Goal: Transaction & Acquisition: Purchase product/service

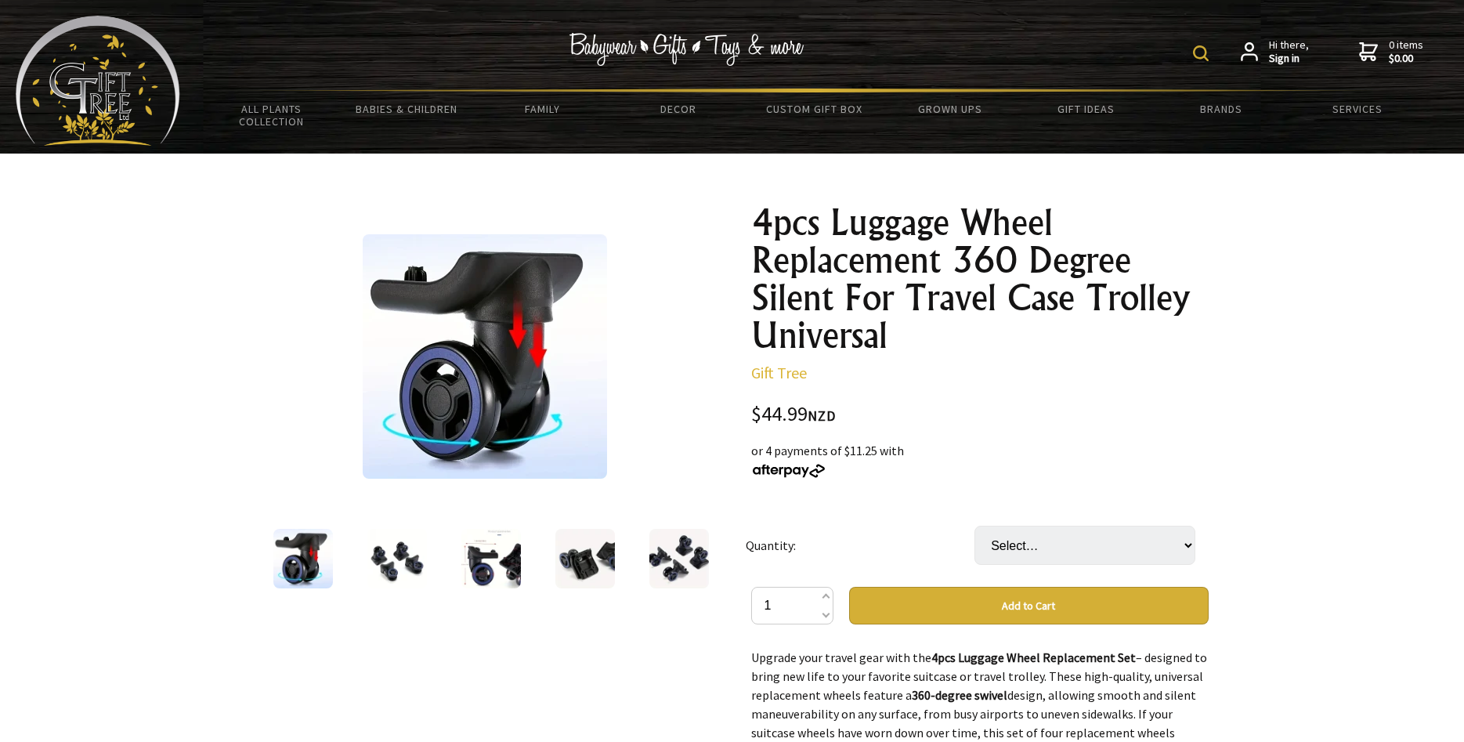
click at [394, 565] on img at bounding box center [397, 559] width 60 height 60
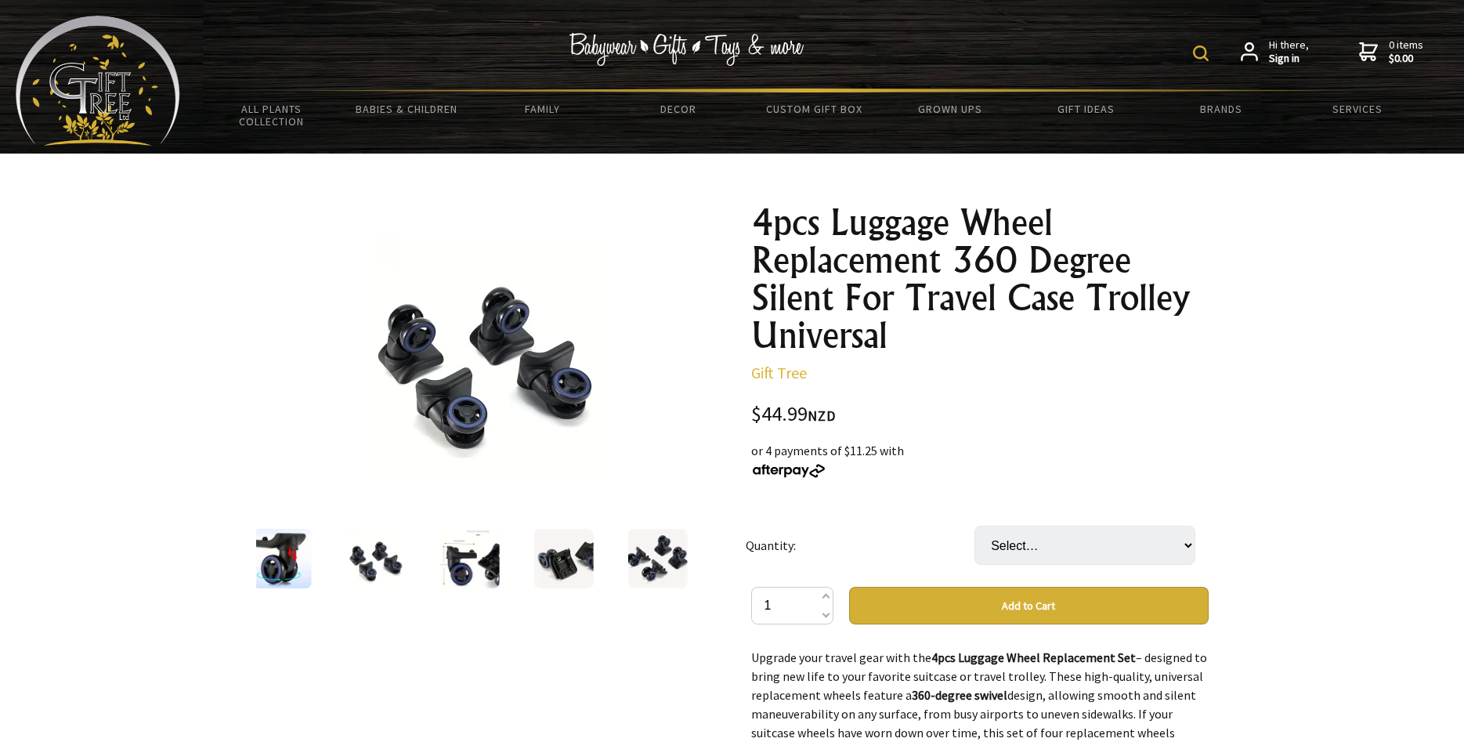
click at [473, 556] on img at bounding box center [470, 559] width 60 height 60
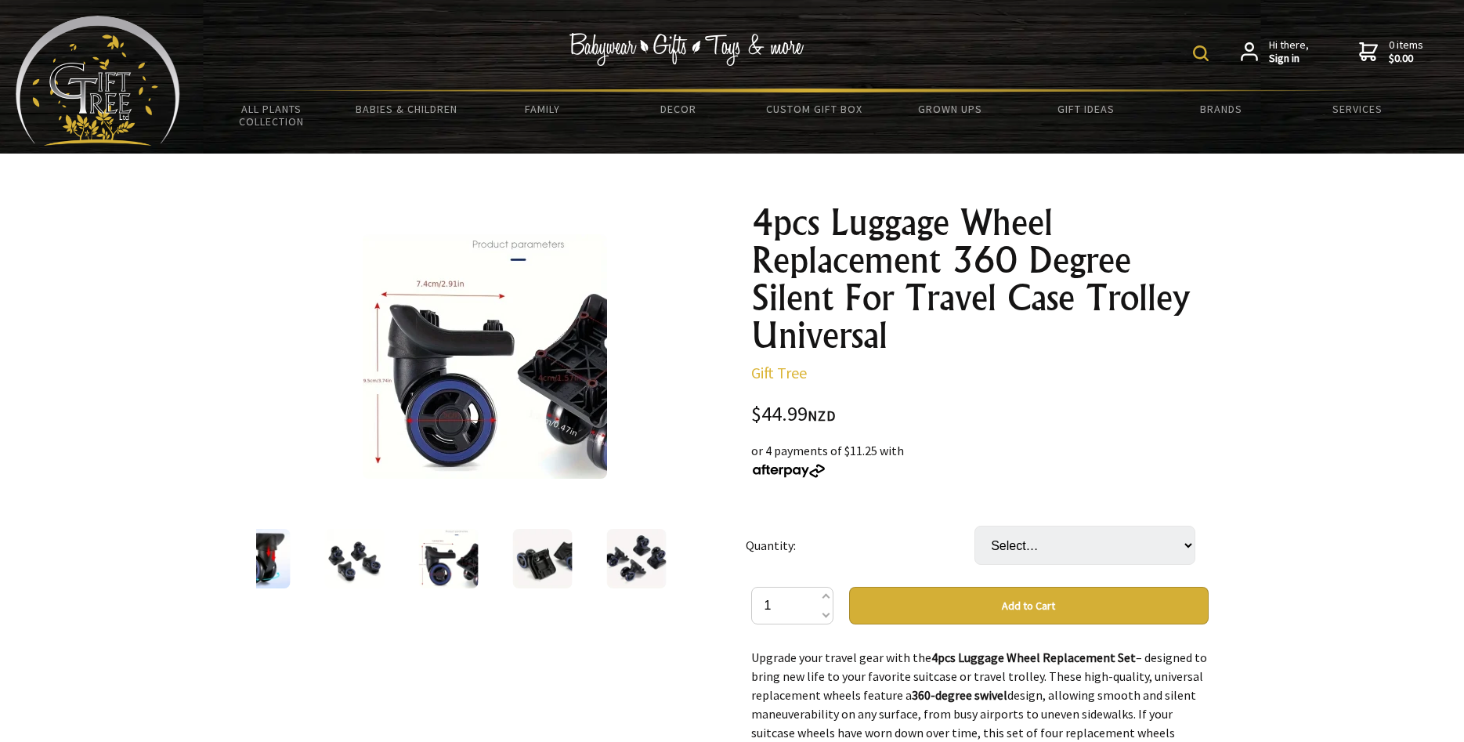
click at [513, 557] on img at bounding box center [542, 559] width 60 height 60
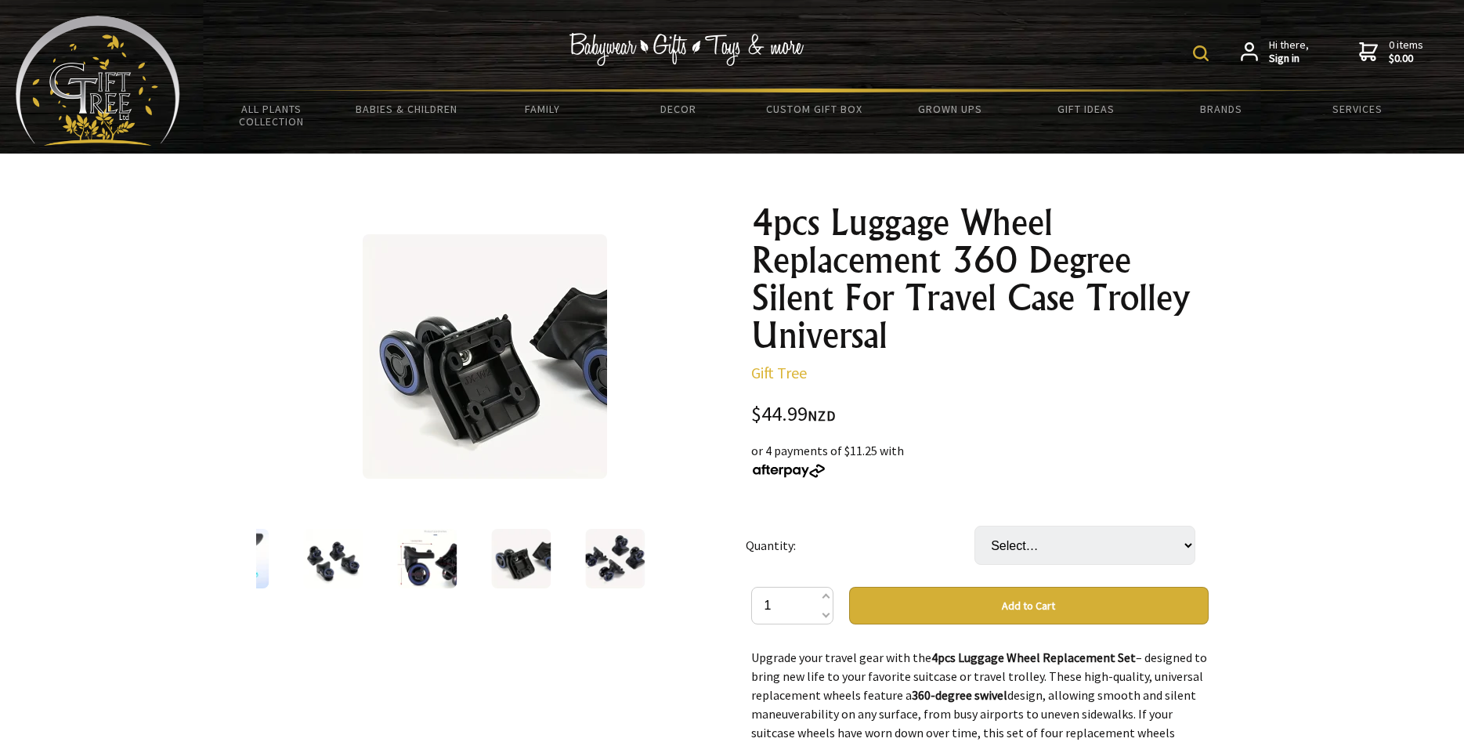
click at [585, 555] on div at bounding box center [615, 559] width 94 height 66
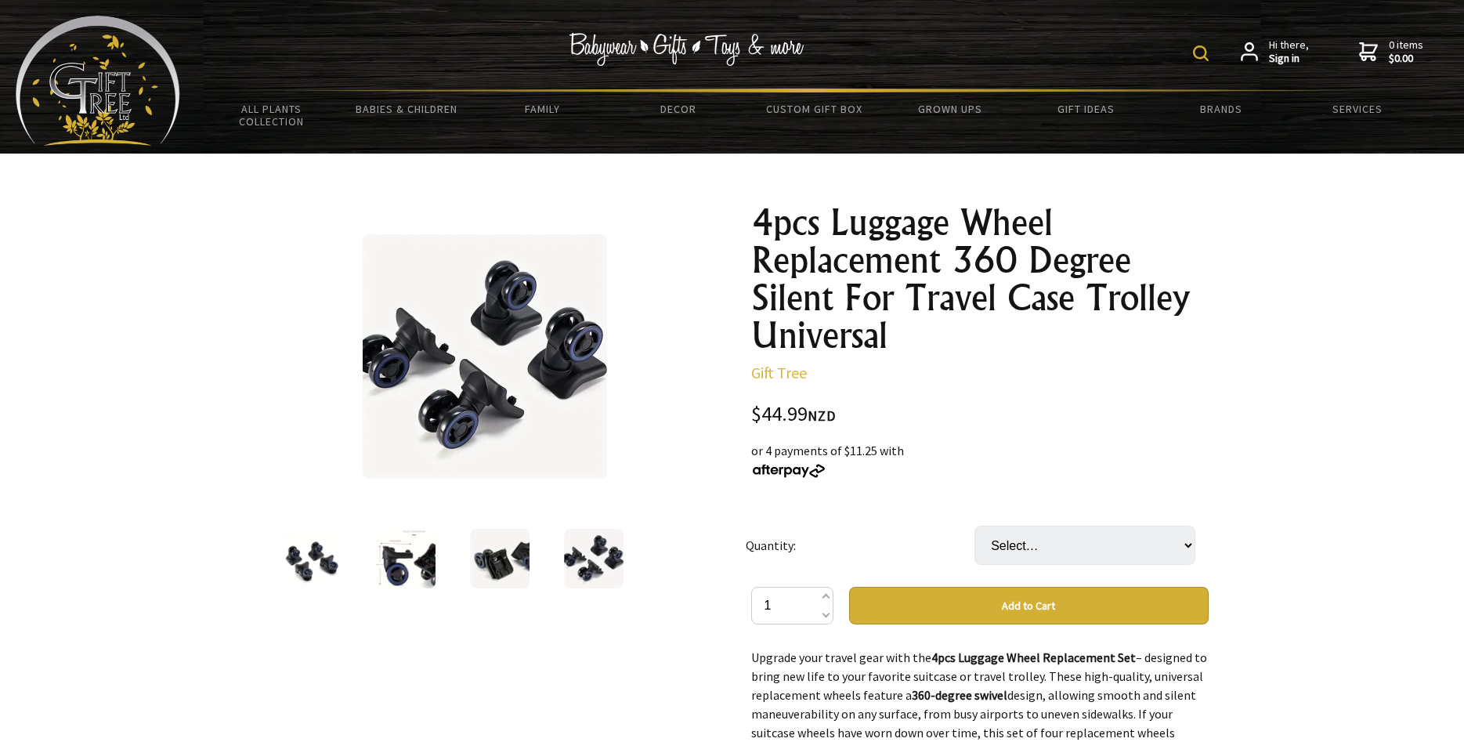
click at [606, 555] on img at bounding box center [594, 559] width 60 height 60
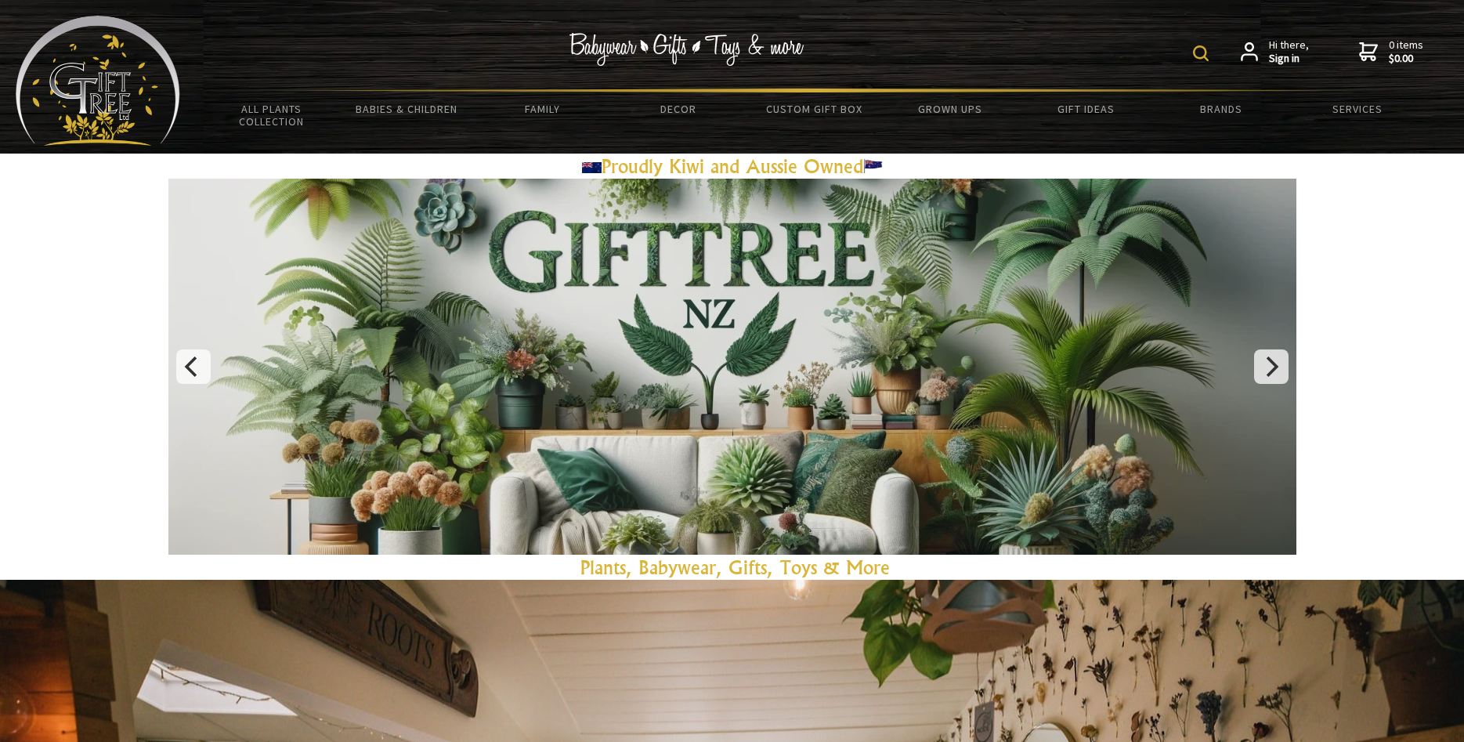
click at [1212, 54] on form at bounding box center [1204, 51] width 23 height 27
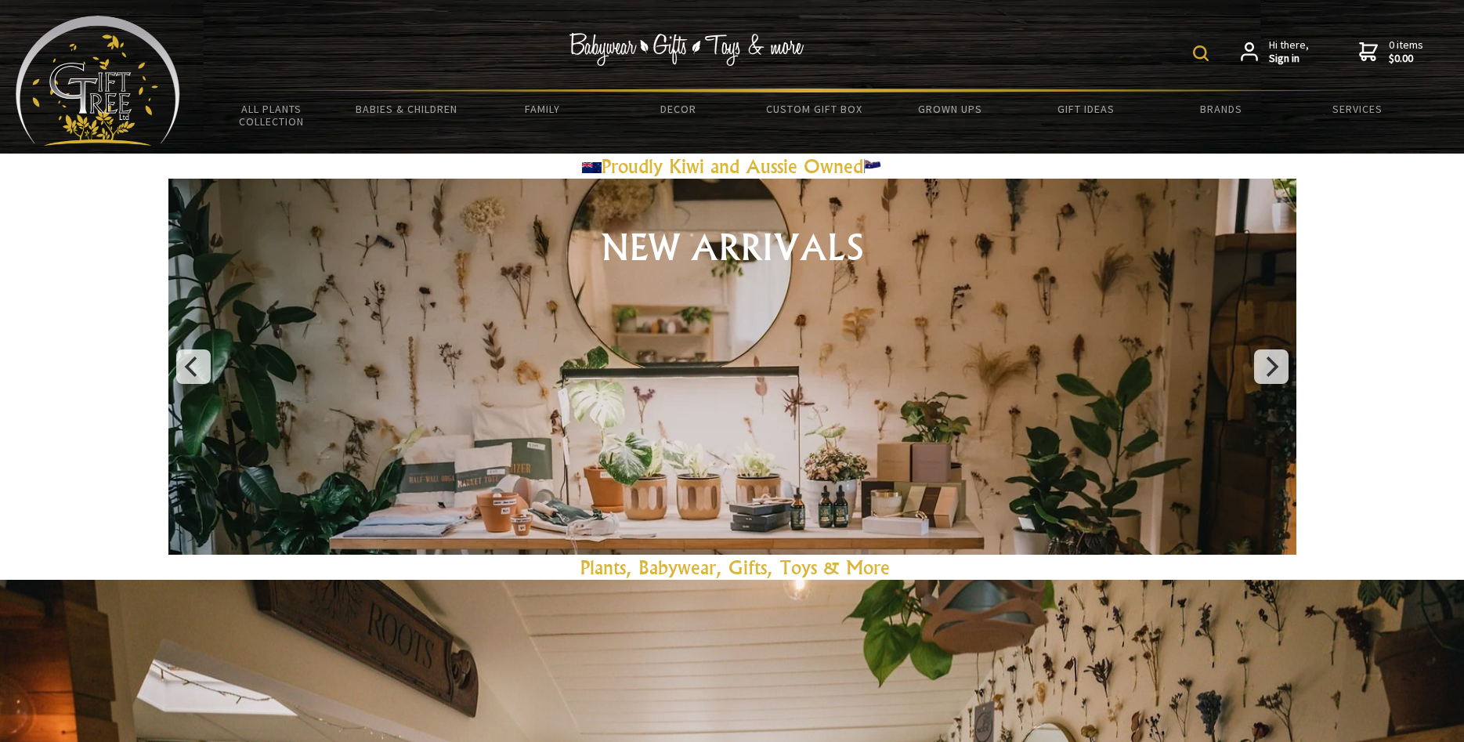
click at [1205, 50] on img at bounding box center [1201, 53] width 16 height 16
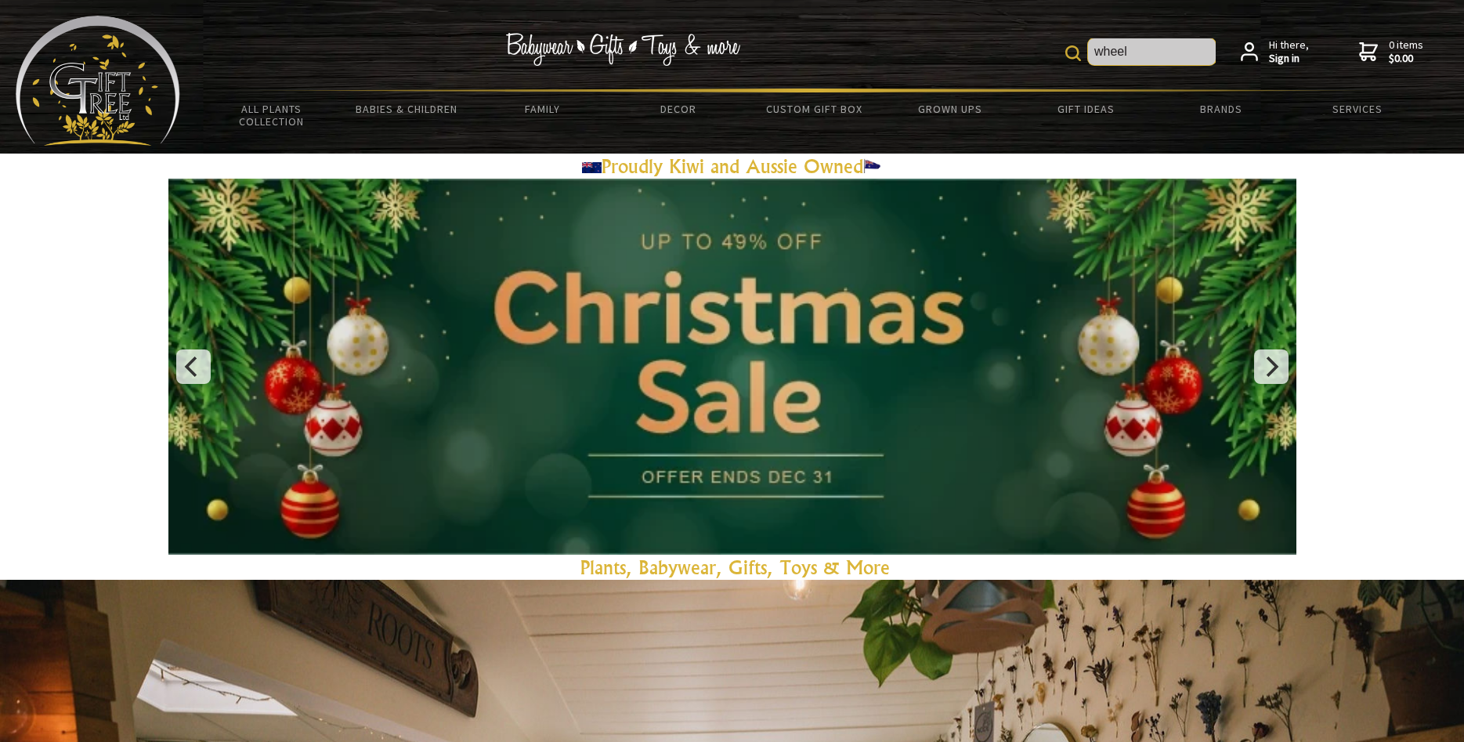
type input "wheel"
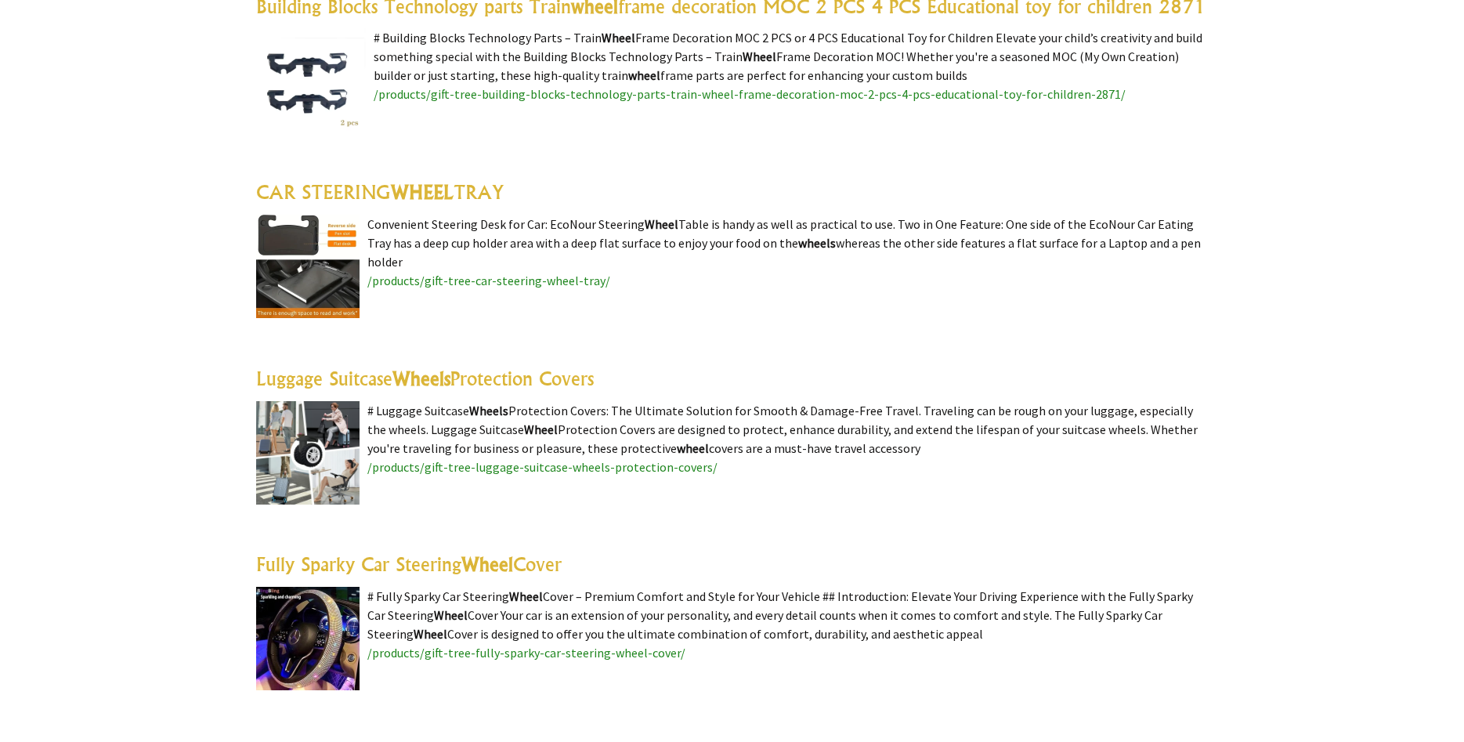
scroll to position [501, 0]
click at [316, 468] on img at bounding box center [307, 451] width 103 height 103
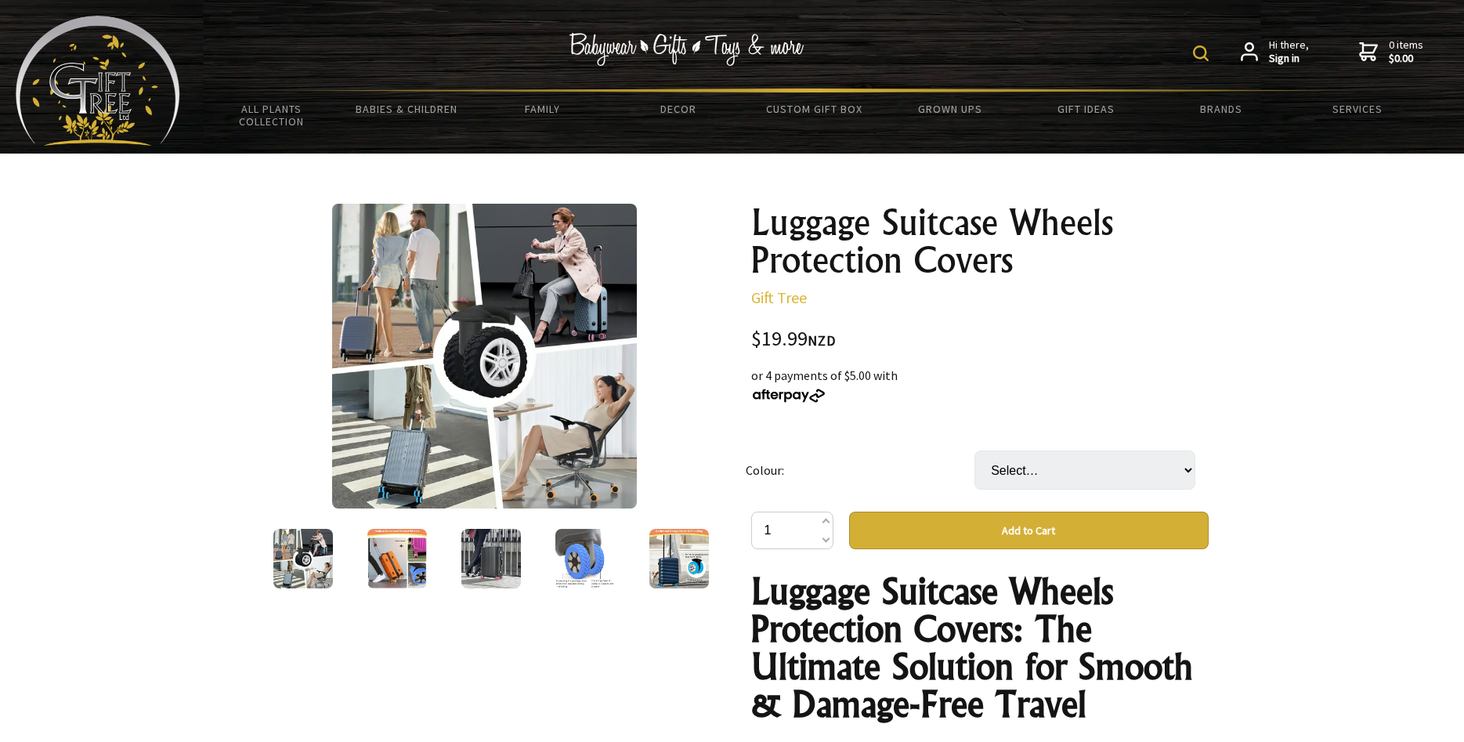
click at [375, 566] on img at bounding box center [397, 559] width 60 height 60
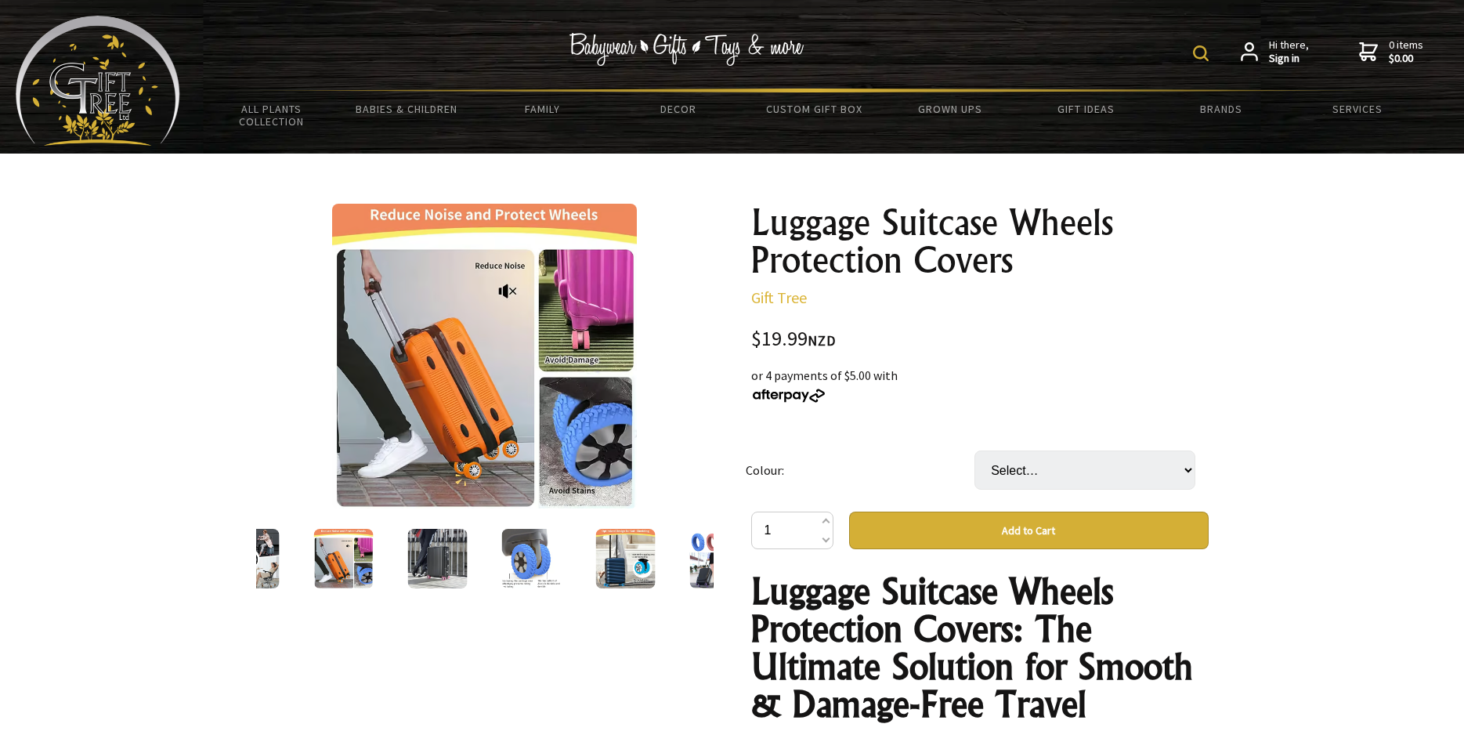
click at [420, 563] on img at bounding box center [437, 559] width 60 height 60
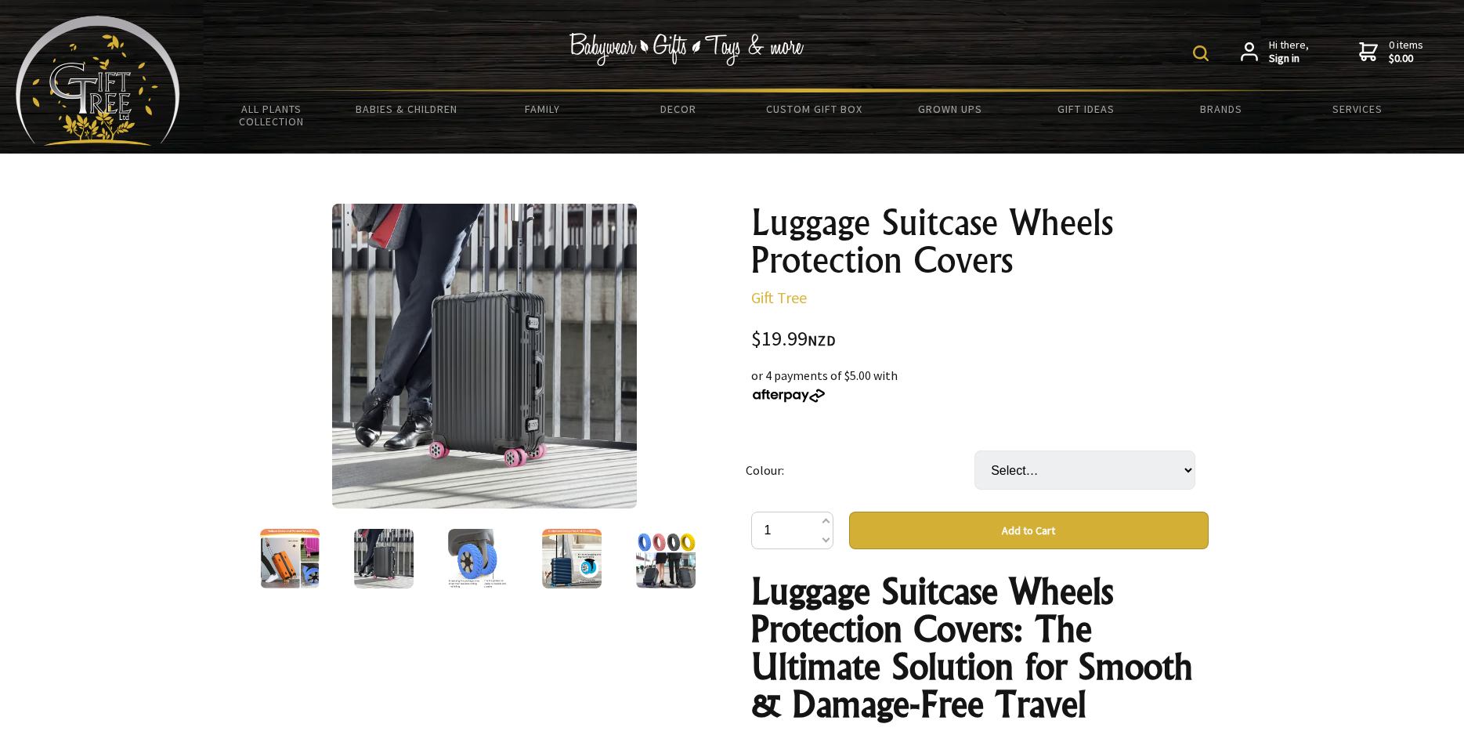
click at [465, 562] on img at bounding box center [478, 559] width 60 height 60
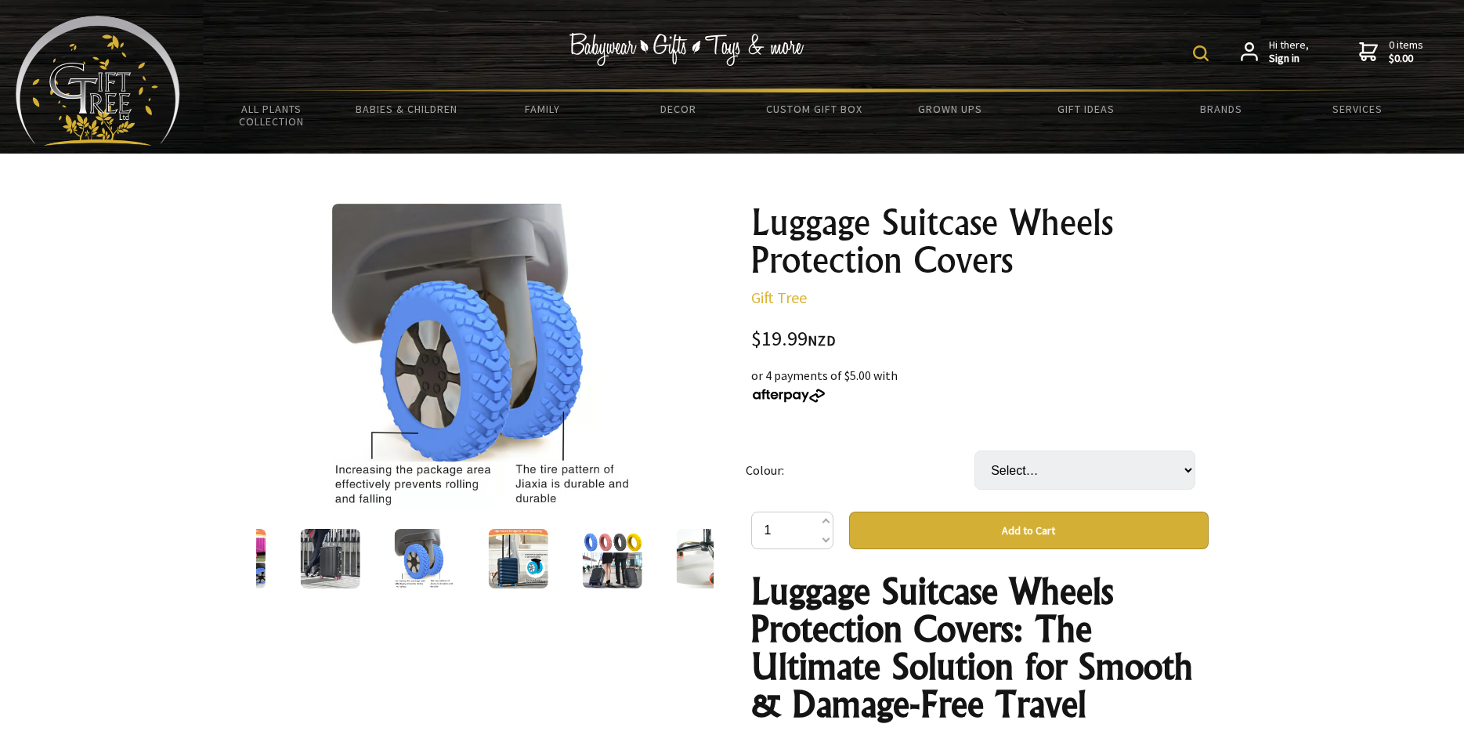
click at [522, 558] on img at bounding box center [518, 559] width 60 height 60
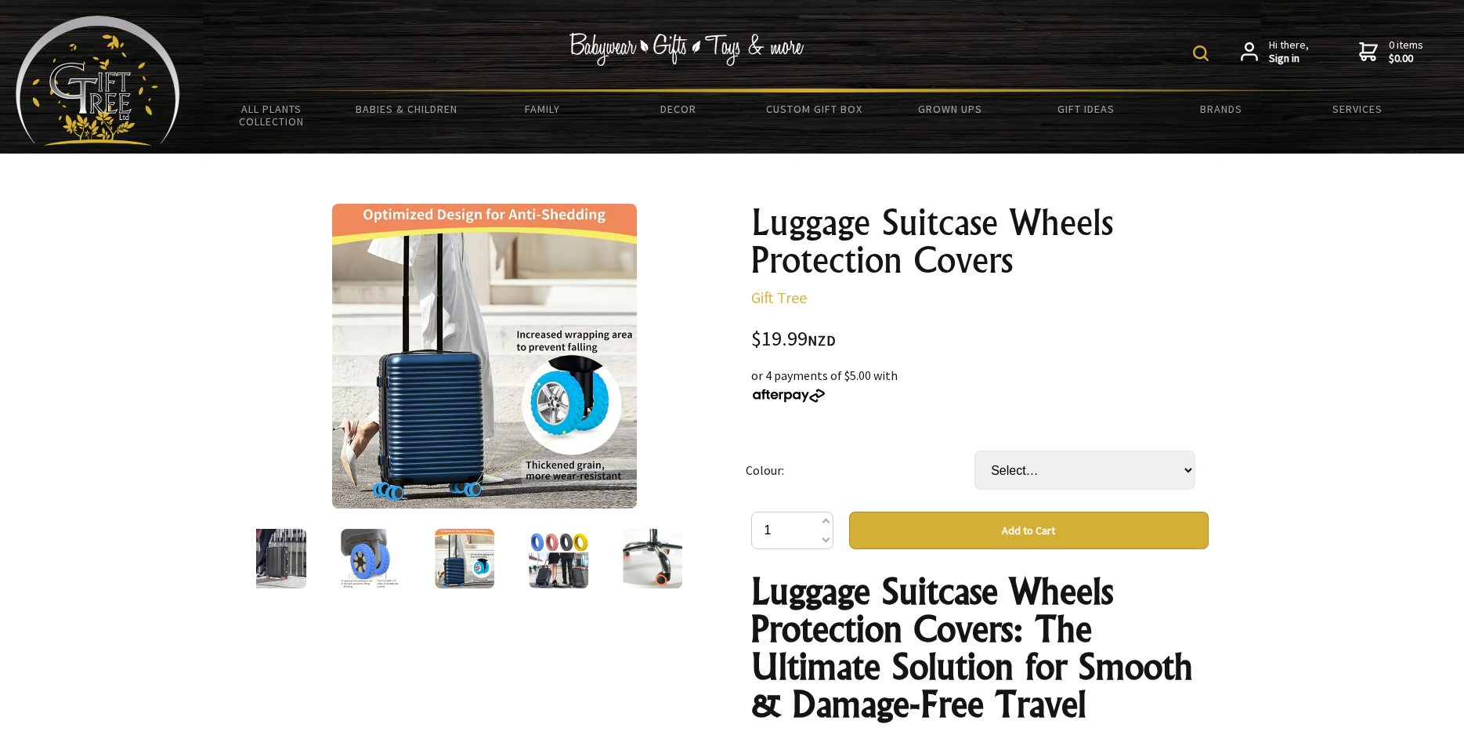
click at [548, 559] on img at bounding box center [559, 559] width 60 height 60
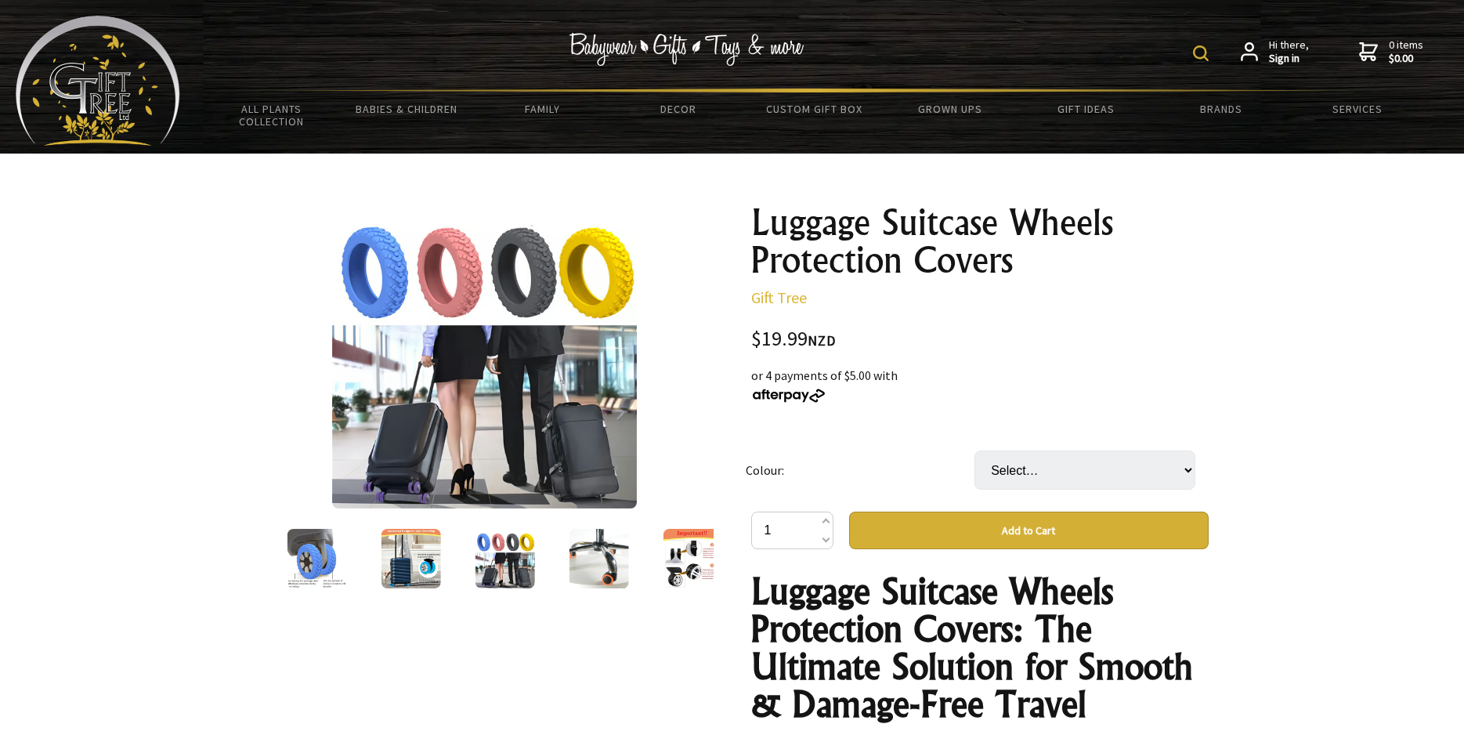
click at [606, 557] on img at bounding box center [599, 559] width 60 height 60
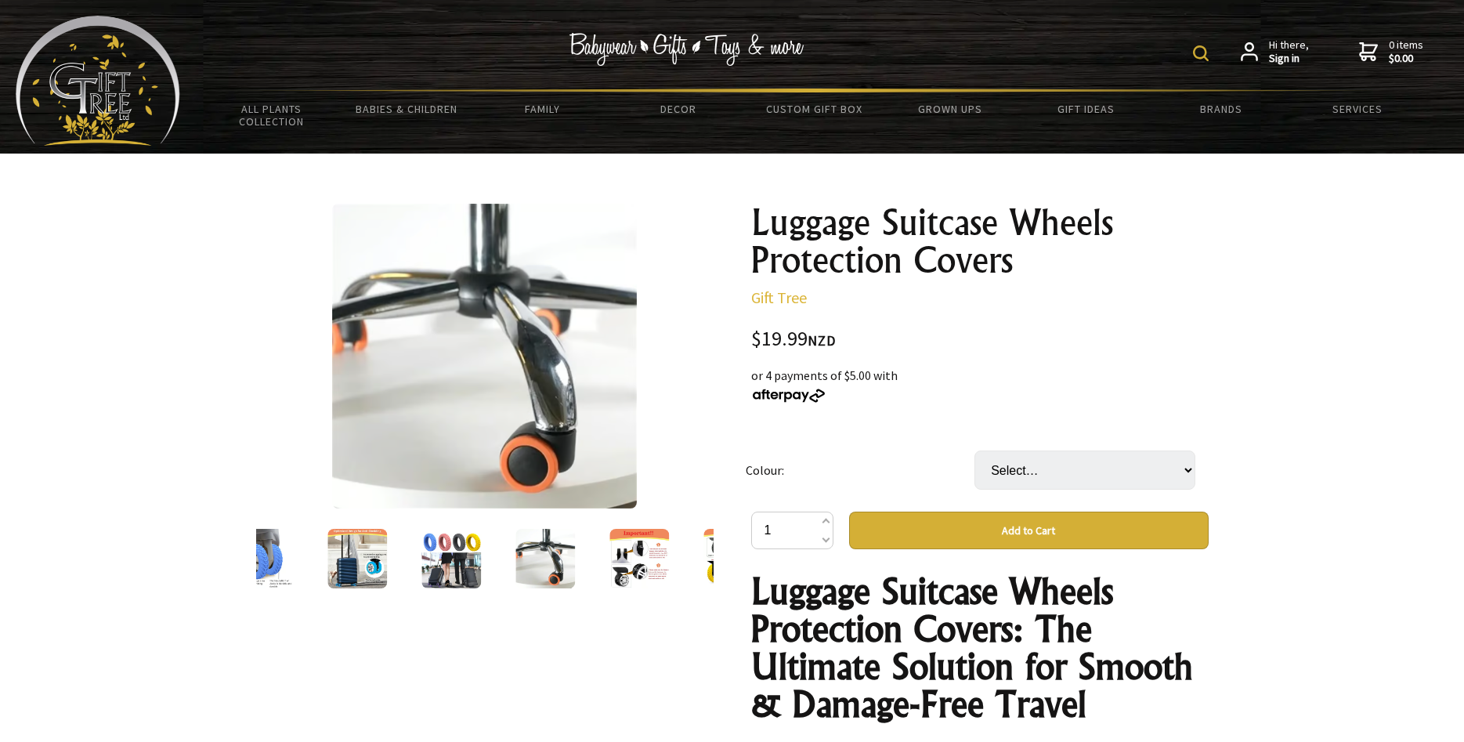
click at [640, 563] on img at bounding box center [640, 559] width 60 height 60
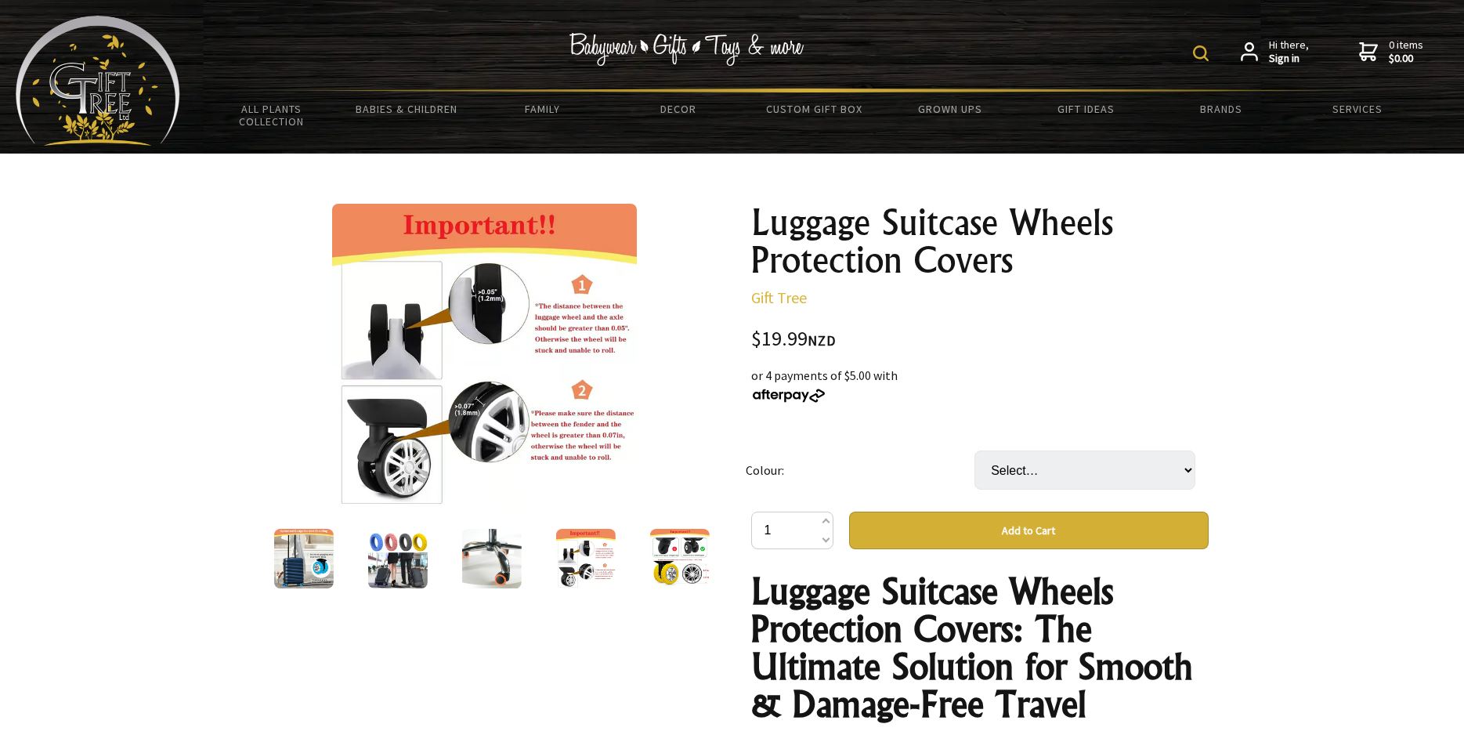
click at [676, 561] on img at bounding box center [679, 559] width 60 height 60
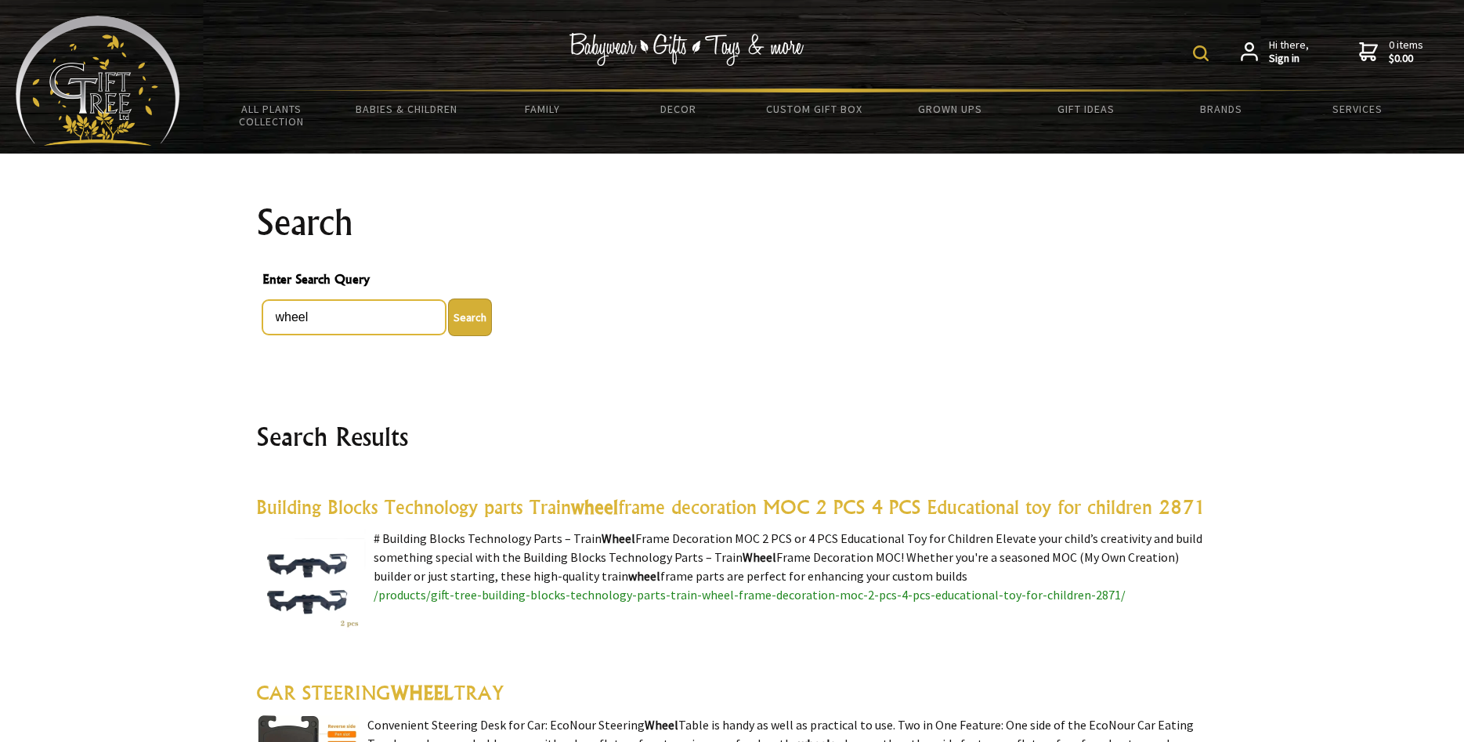
click at [349, 315] on input "wheel" at bounding box center [353, 317] width 183 height 34
type input "wheel luggage suitcase"
click at [448, 298] on button "Search" at bounding box center [470, 317] width 44 height 38
click at [472, 323] on button "Search" at bounding box center [470, 317] width 44 height 38
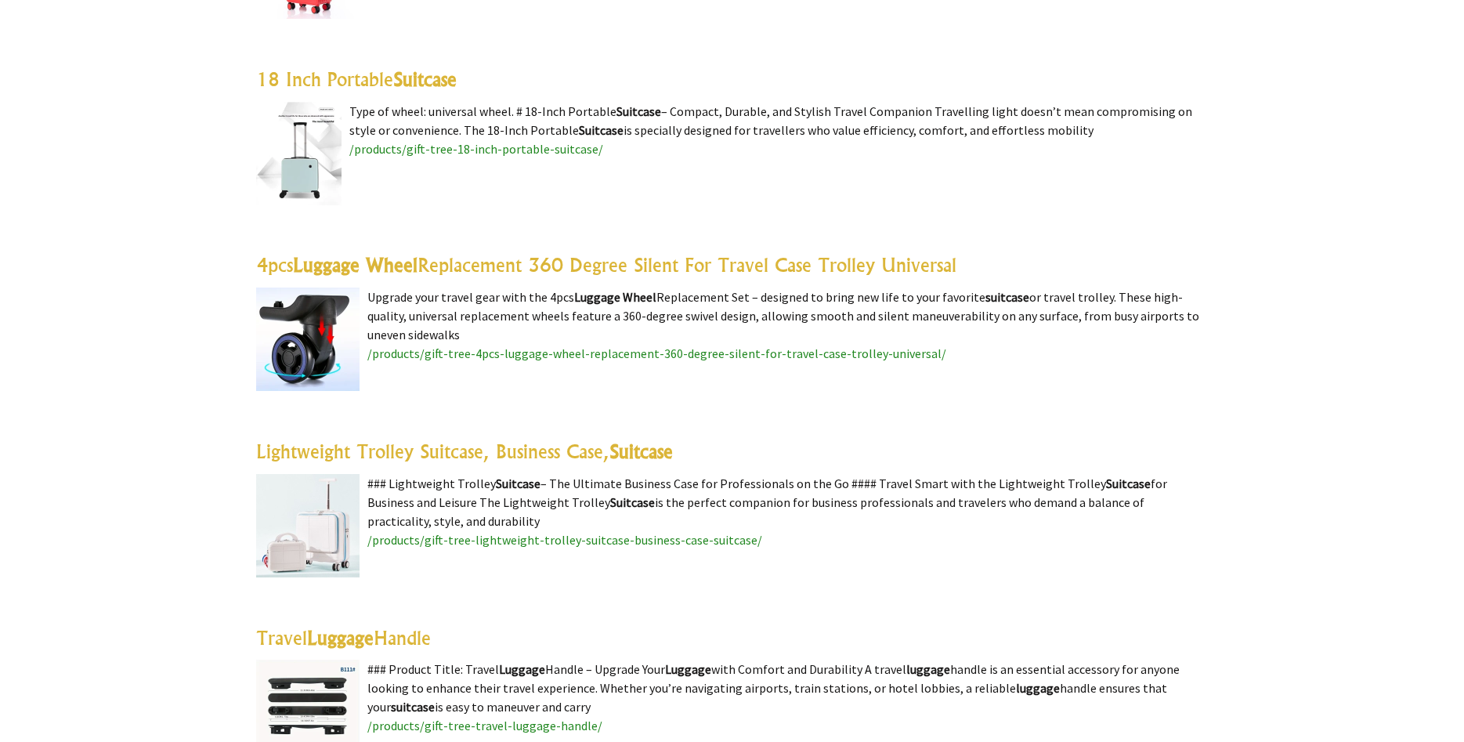
scroll to position [1788, 0]
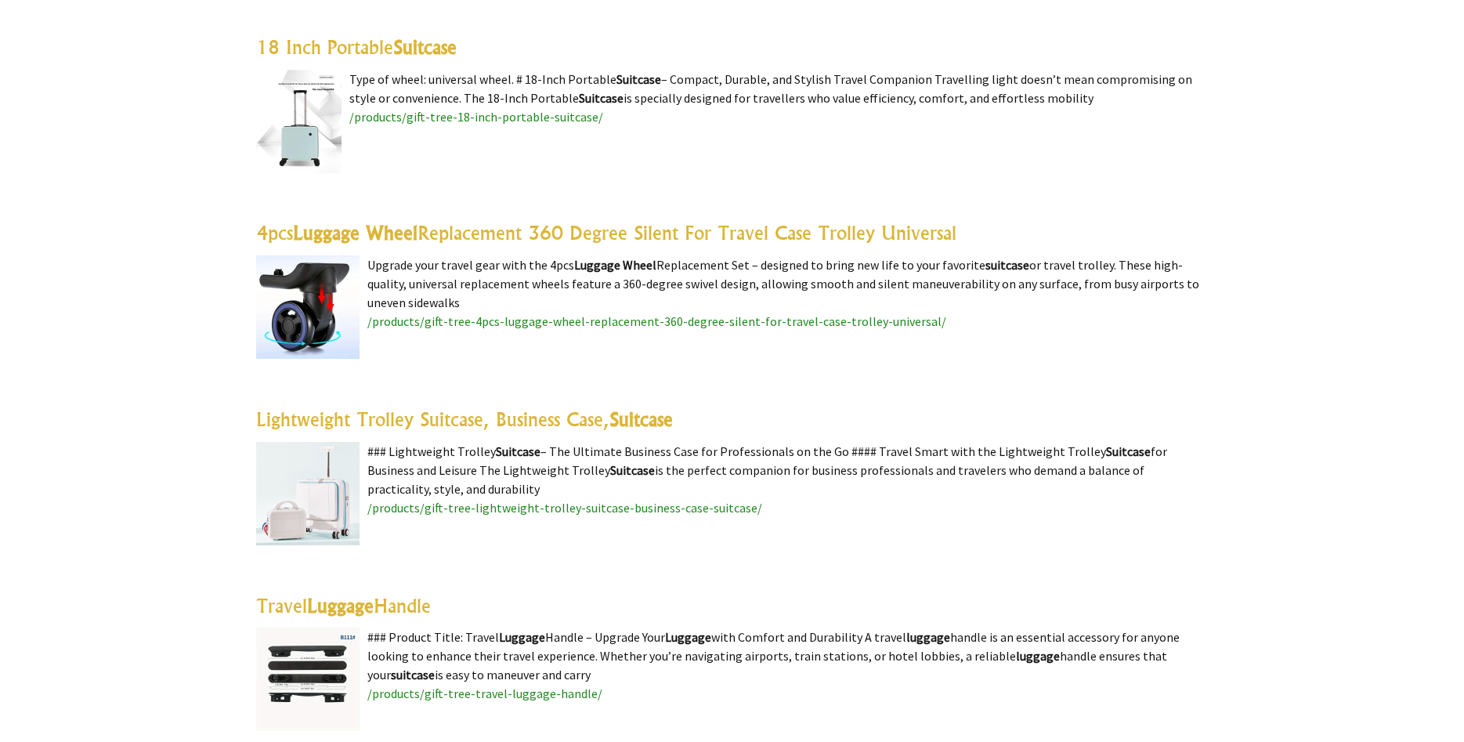
click at [741, 324] on span "/products/gift-tree-4pcs-luggage-wheel-replacement-360-degree-silent-for-travel…" at bounding box center [656, 321] width 579 height 16
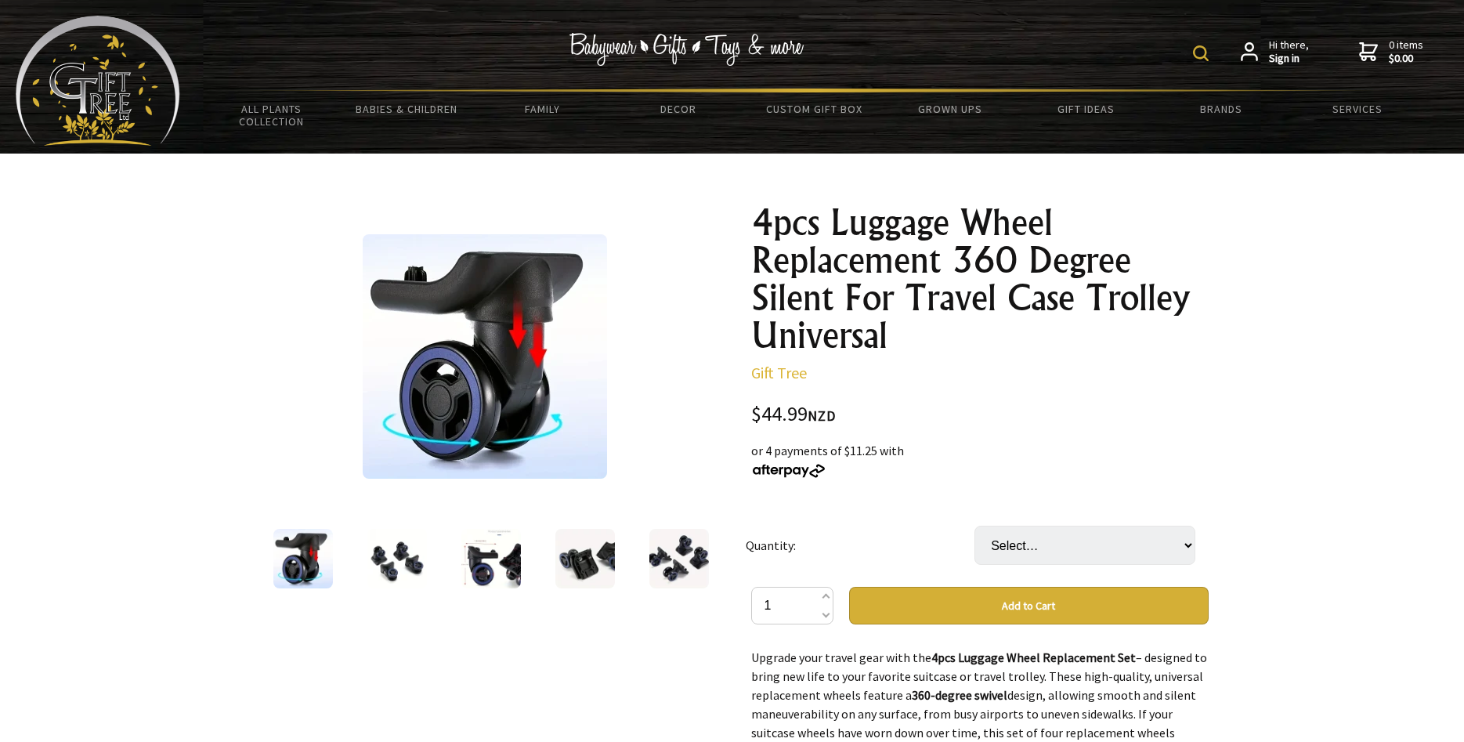
click at [384, 548] on img at bounding box center [397, 559] width 60 height 60
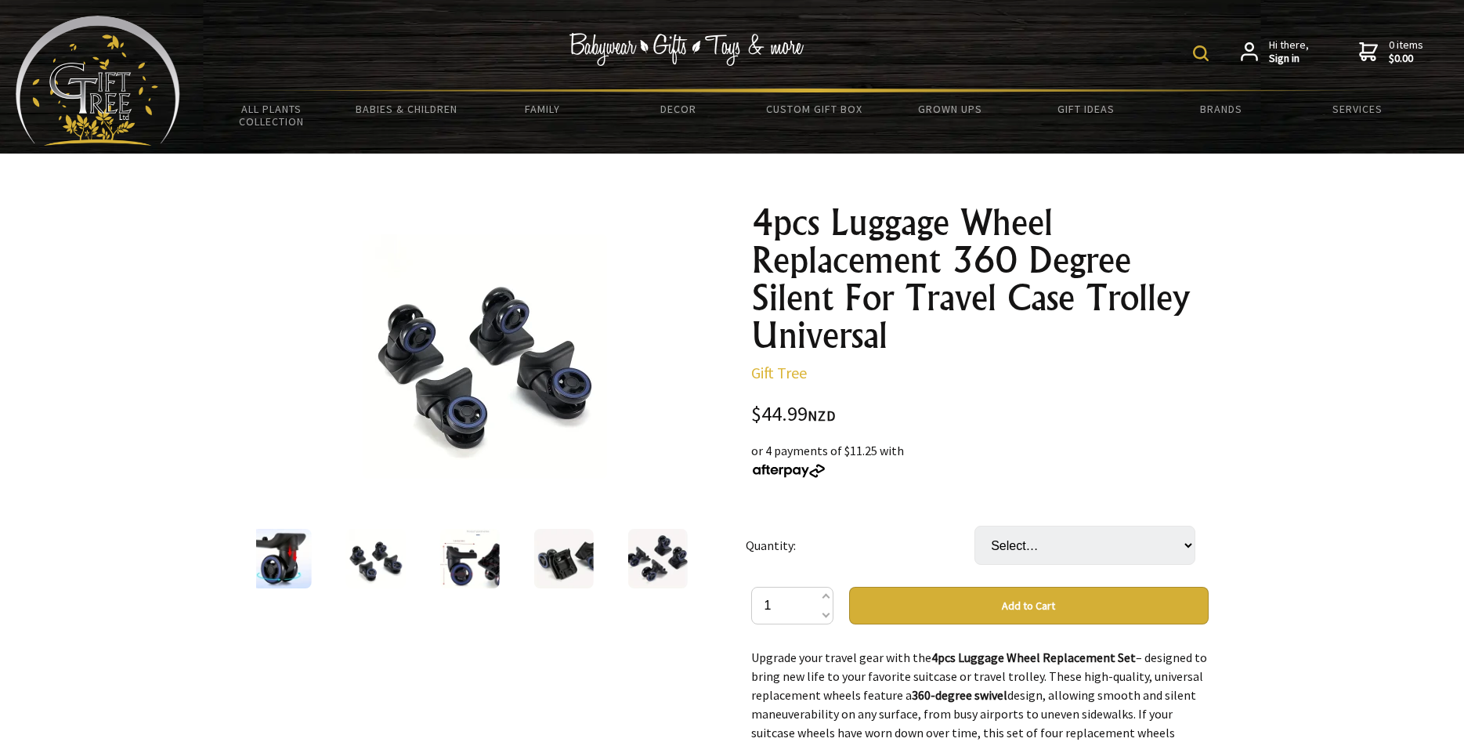
click at [472, 560] on img at bounding box center [470, 559] width 60 height 60
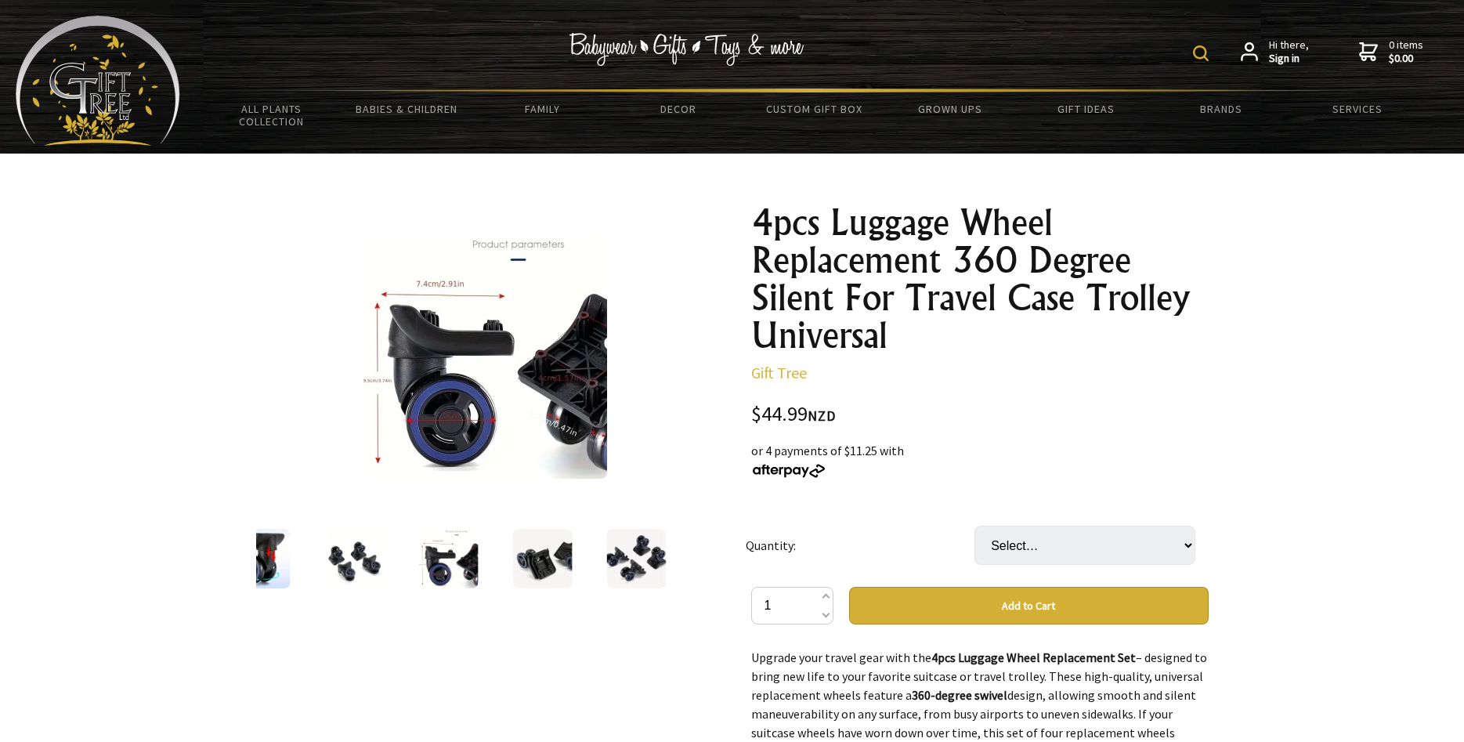
click at [538, 559] on img at bounding box center [542, 559] width 60 height 60
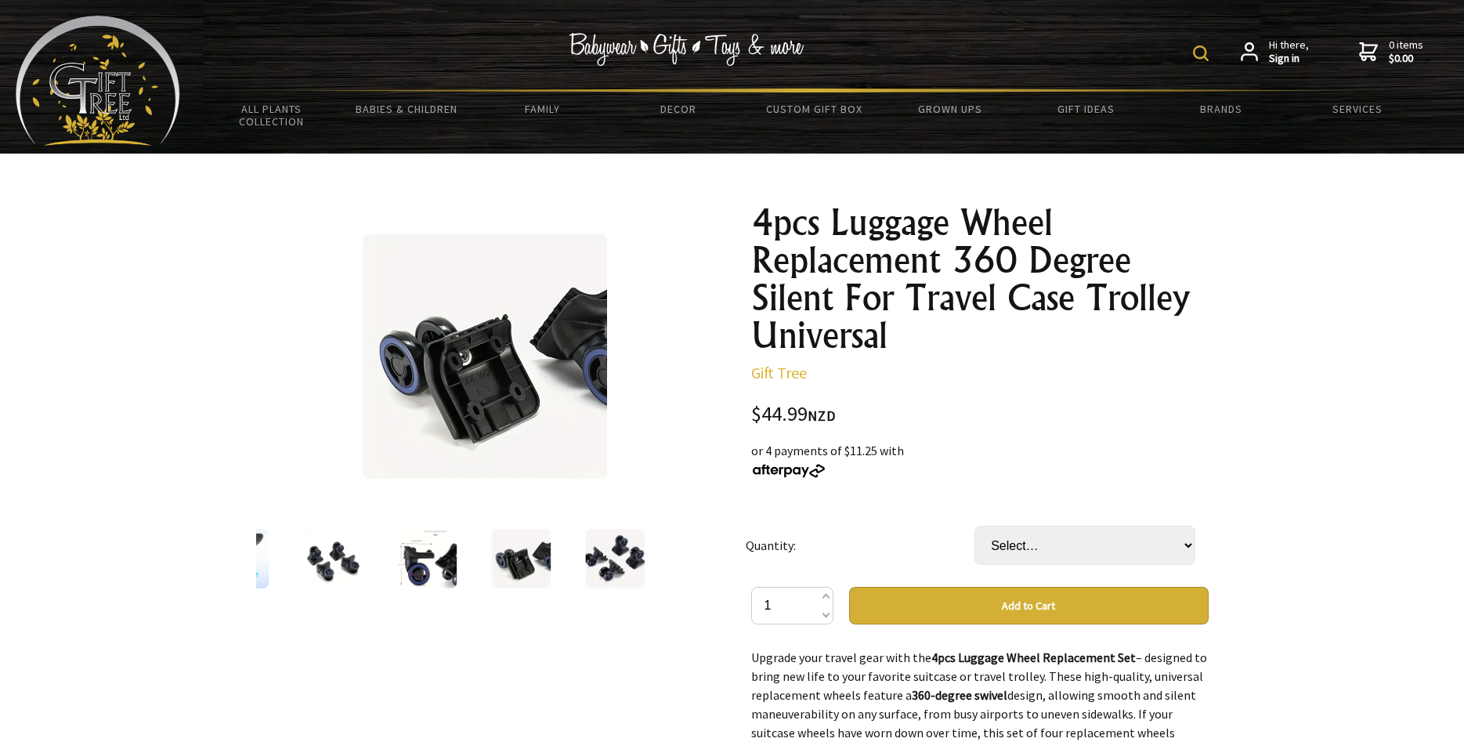
click at [597, 556] on img at bounding box center [615, 559] width 60 height 60
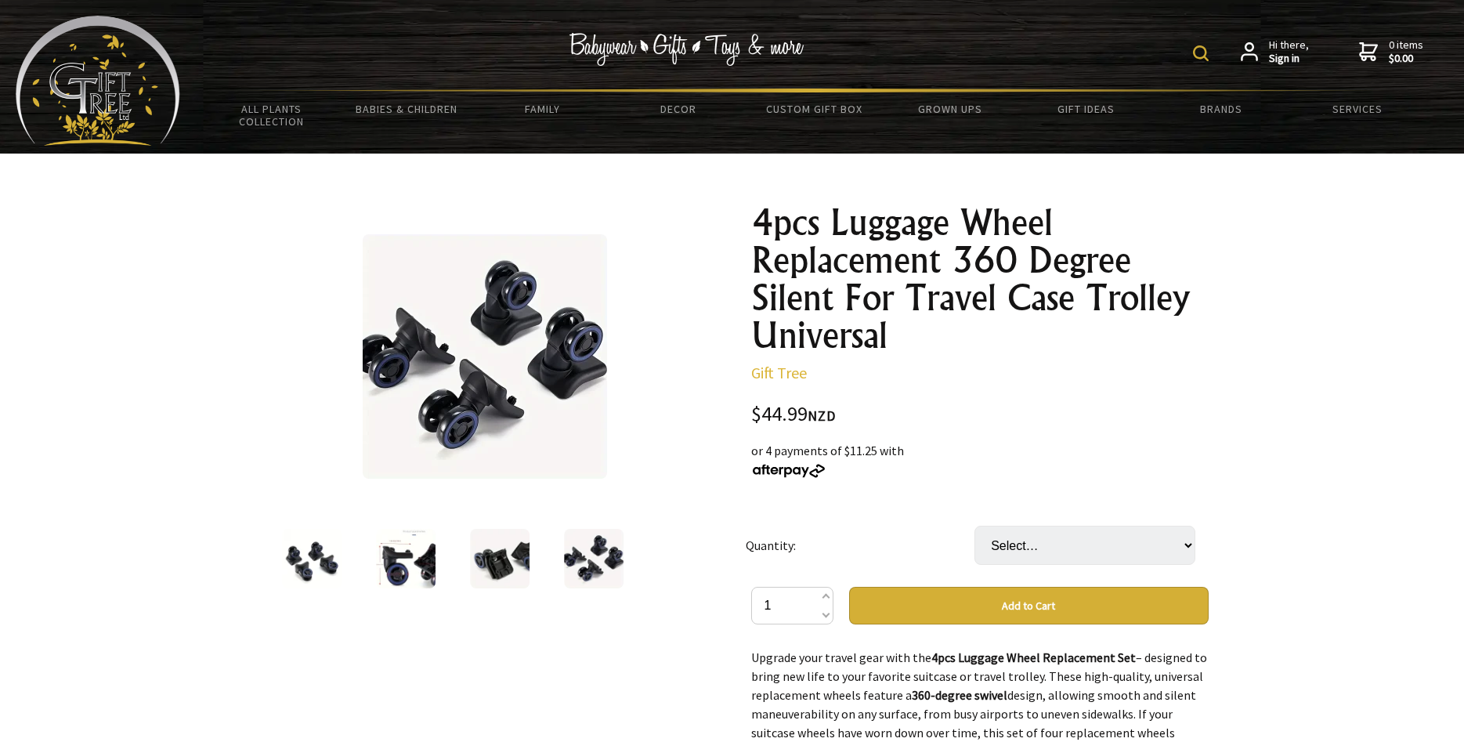
click at [597, 556] on img at bounding box center [594, 559] width 60 height 60
click at [512, 561] on img at bounding box center [500, 559] width 60 height 60
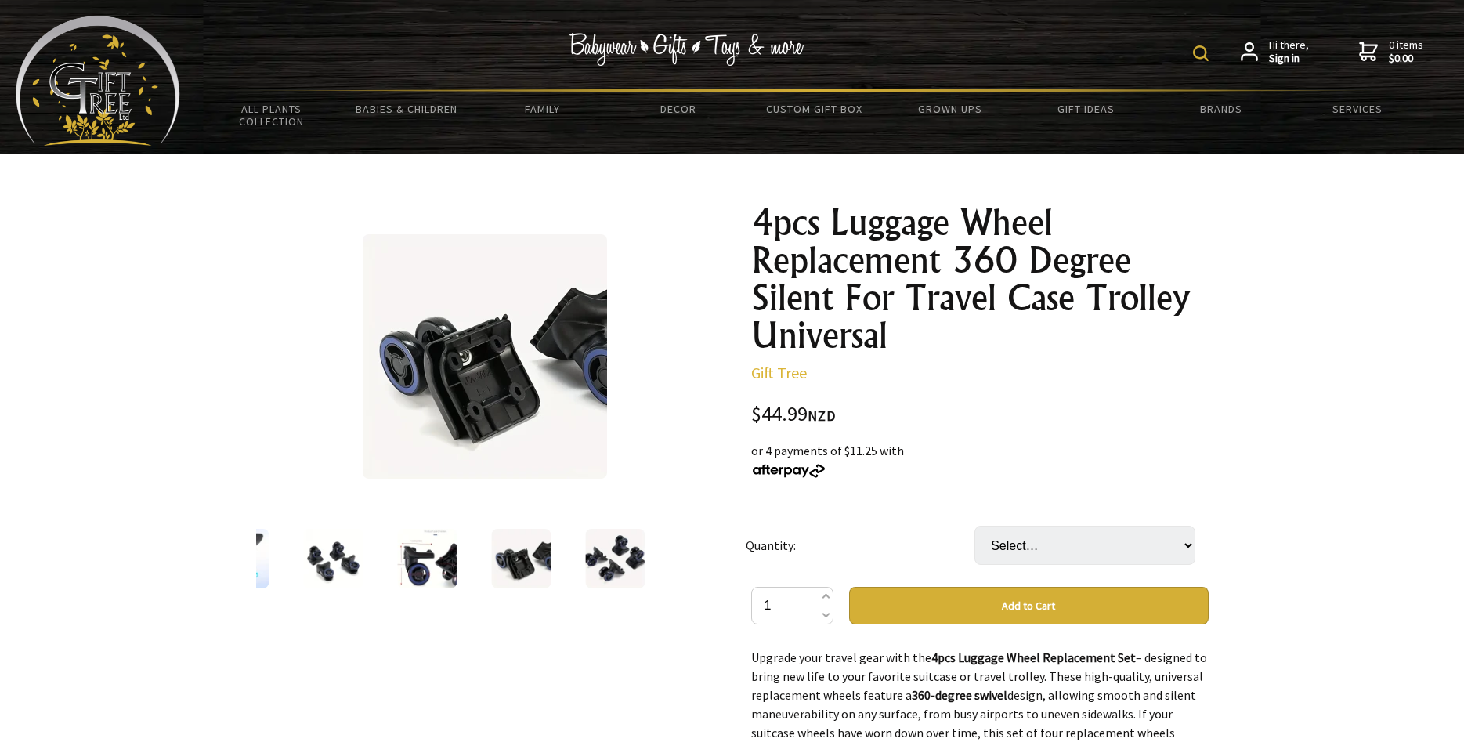
click at [433, 559] on img at bounding box center [427, 559] width 60 height 60
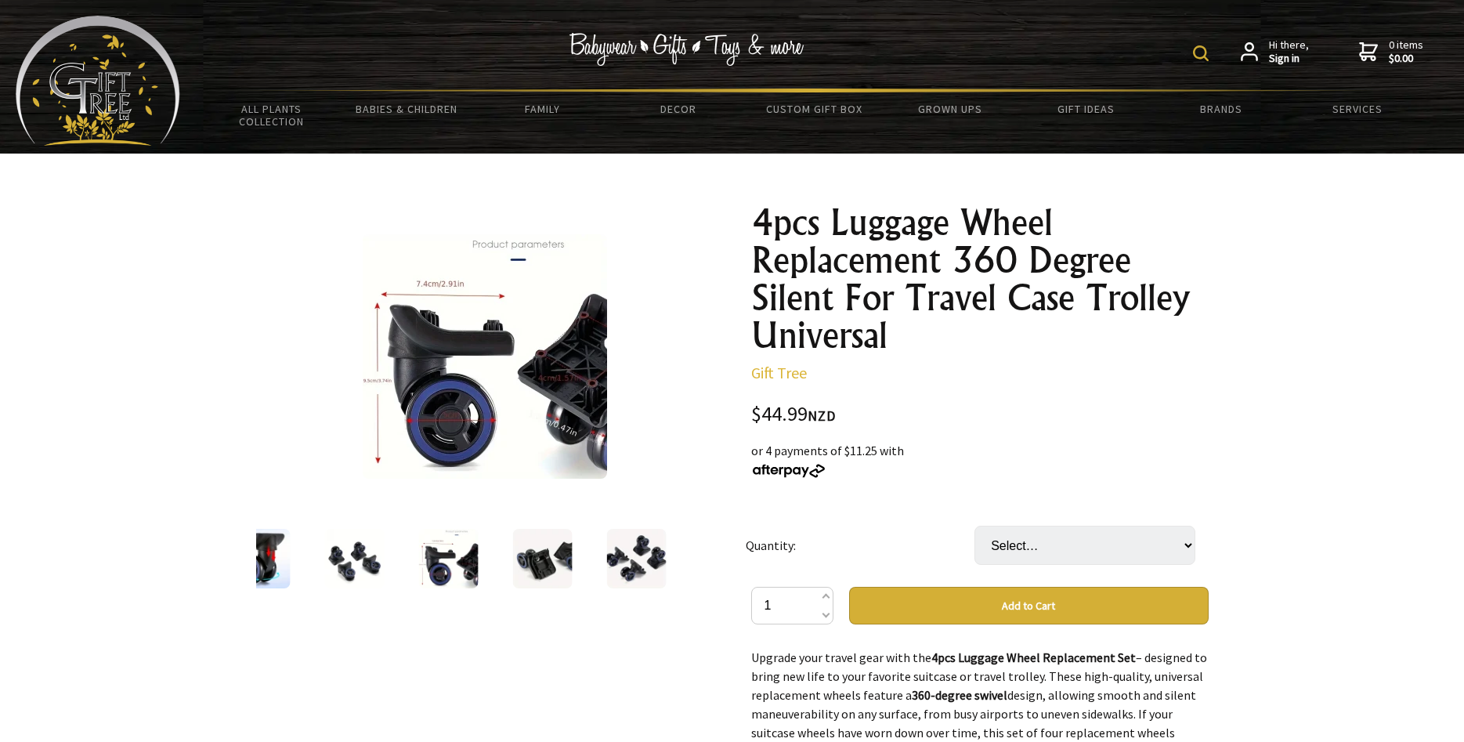
click at [356, 555] on img at bounding box center [354, 559] width 60 height 60
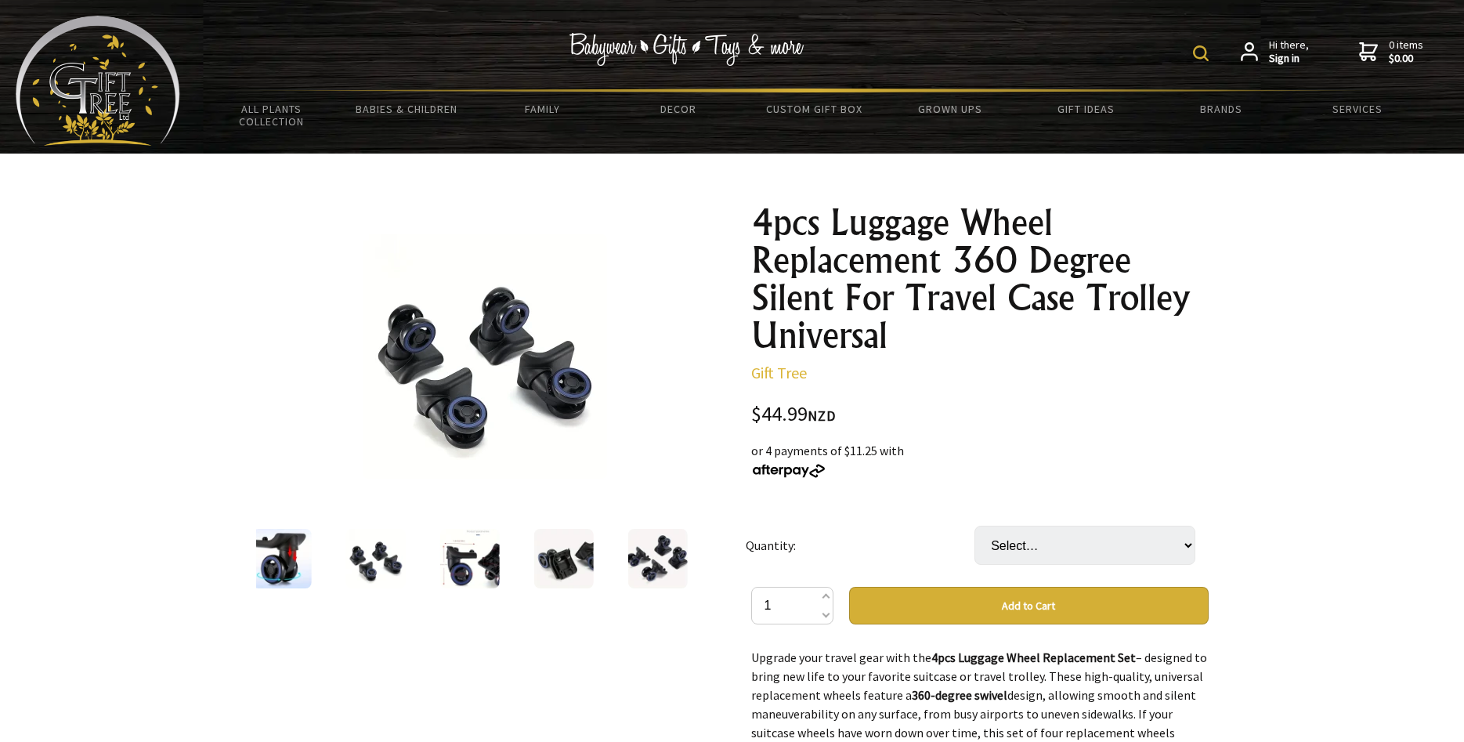
click at [289, 559] on img at bounding box center [281, 559] width 60 height 60
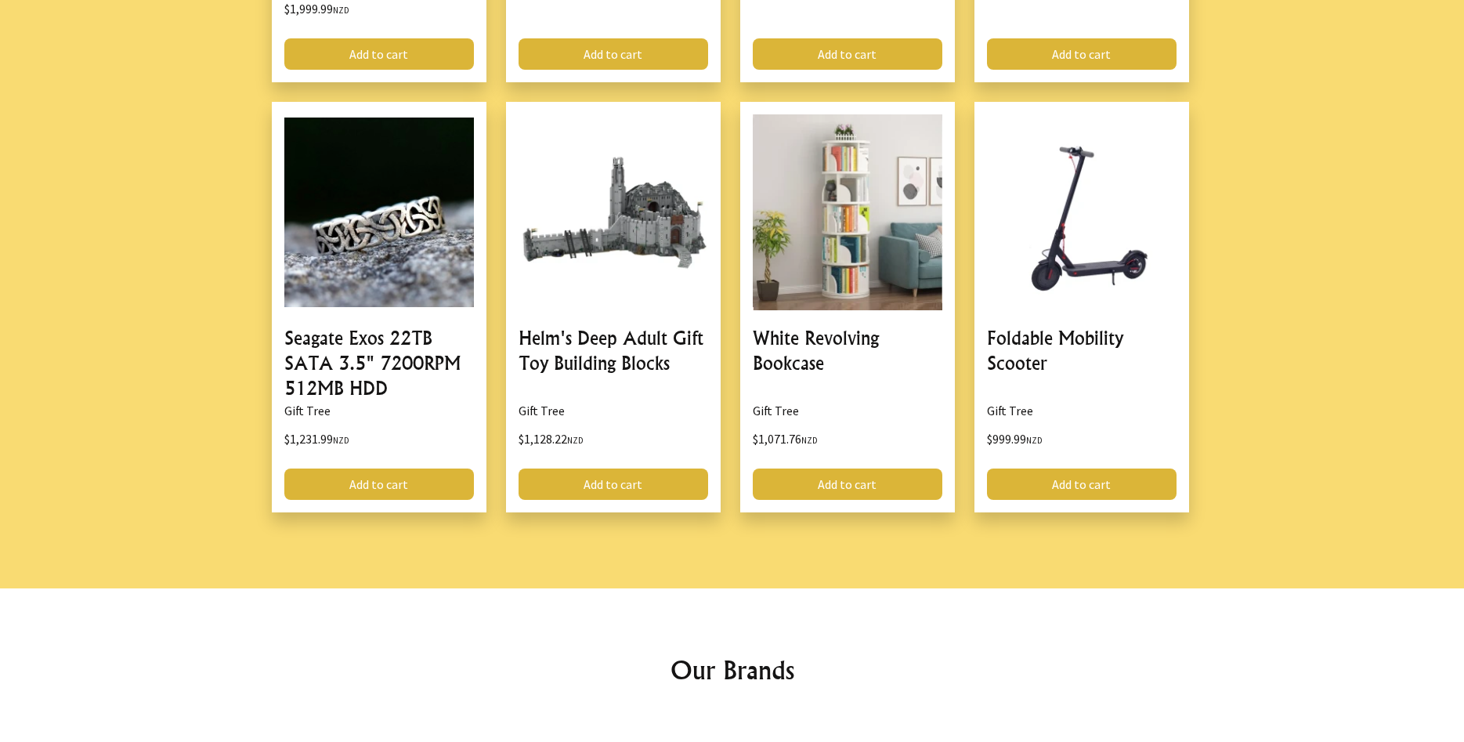
scroll to position [2167, 0]
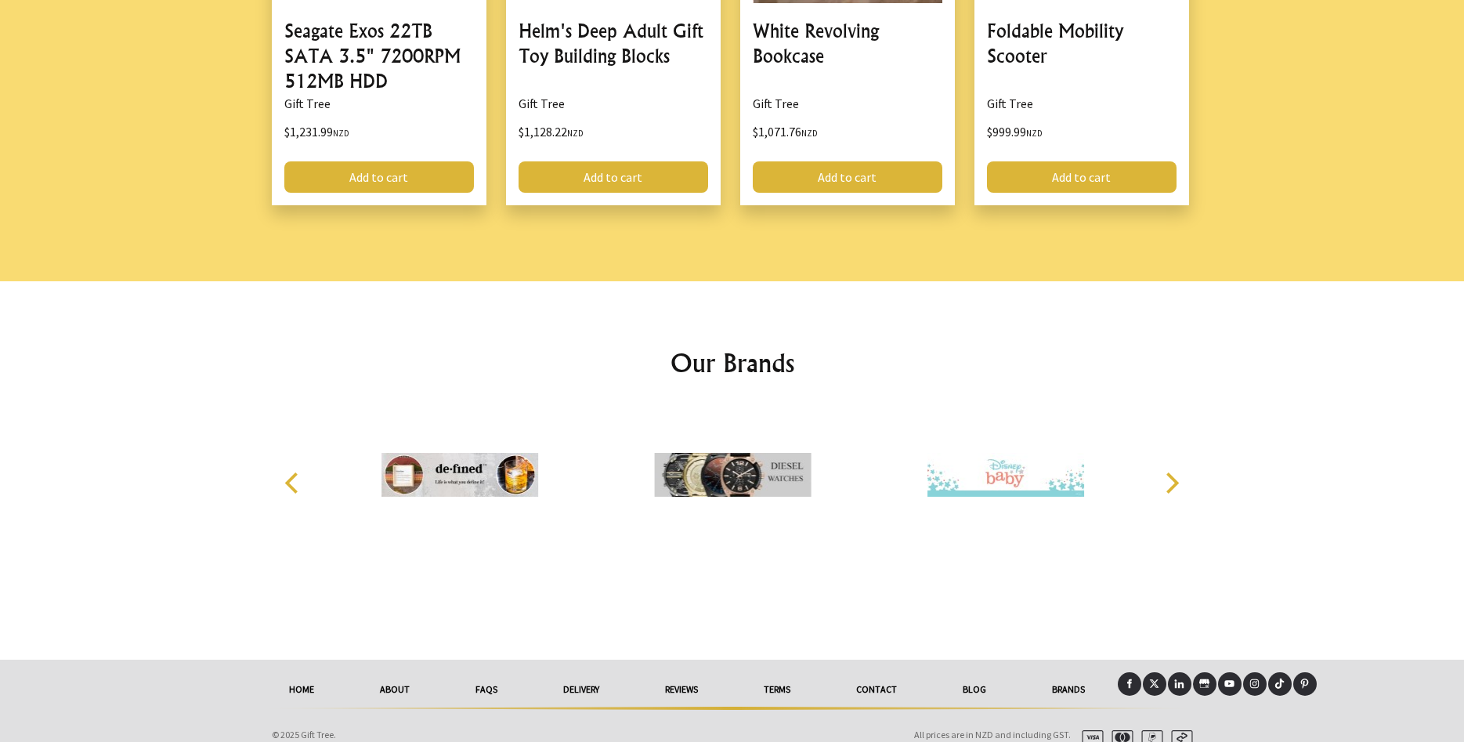
click at [895, 672] on link "Contact" at bounding box center [876, 689] width 107 height 34
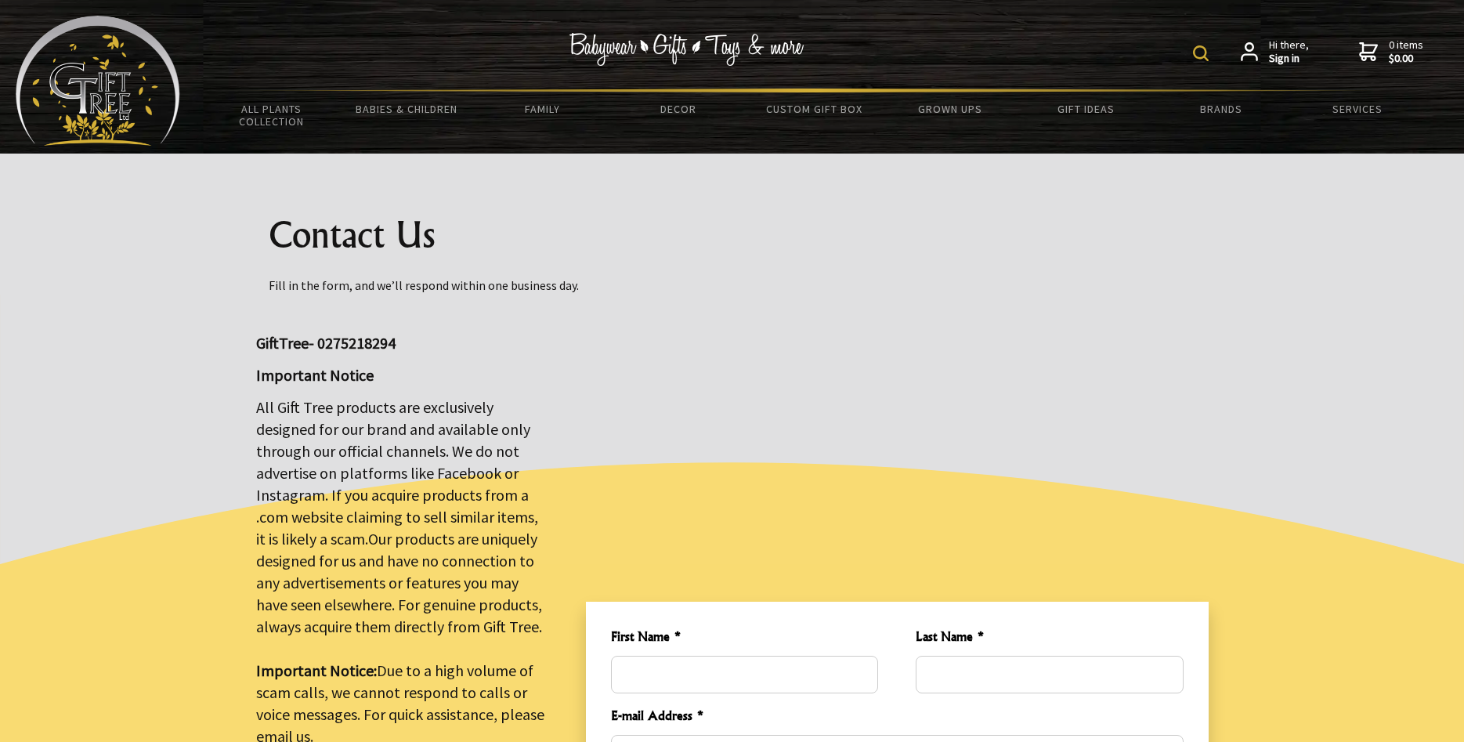
click at [1205, 63] on form at bounding box center [1204, 51] width 23 height 27
click at [1202, 45] on img at bounding box center [1201, 53] width 16 height 16
click at [1143, 52] on input "text" at bounding box center [1152, 51] width 128 height 27
type input "wheel castor"
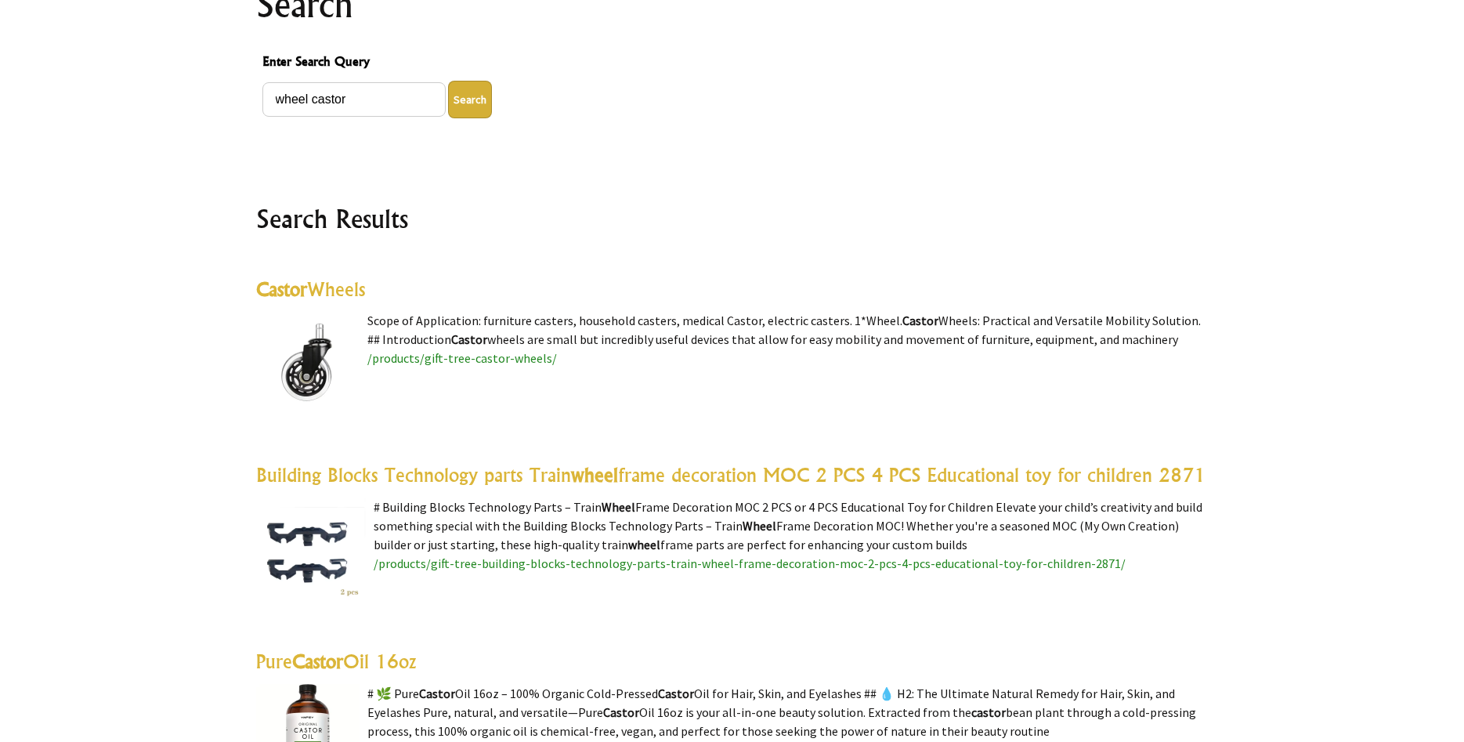
scroll to position [199, 0]
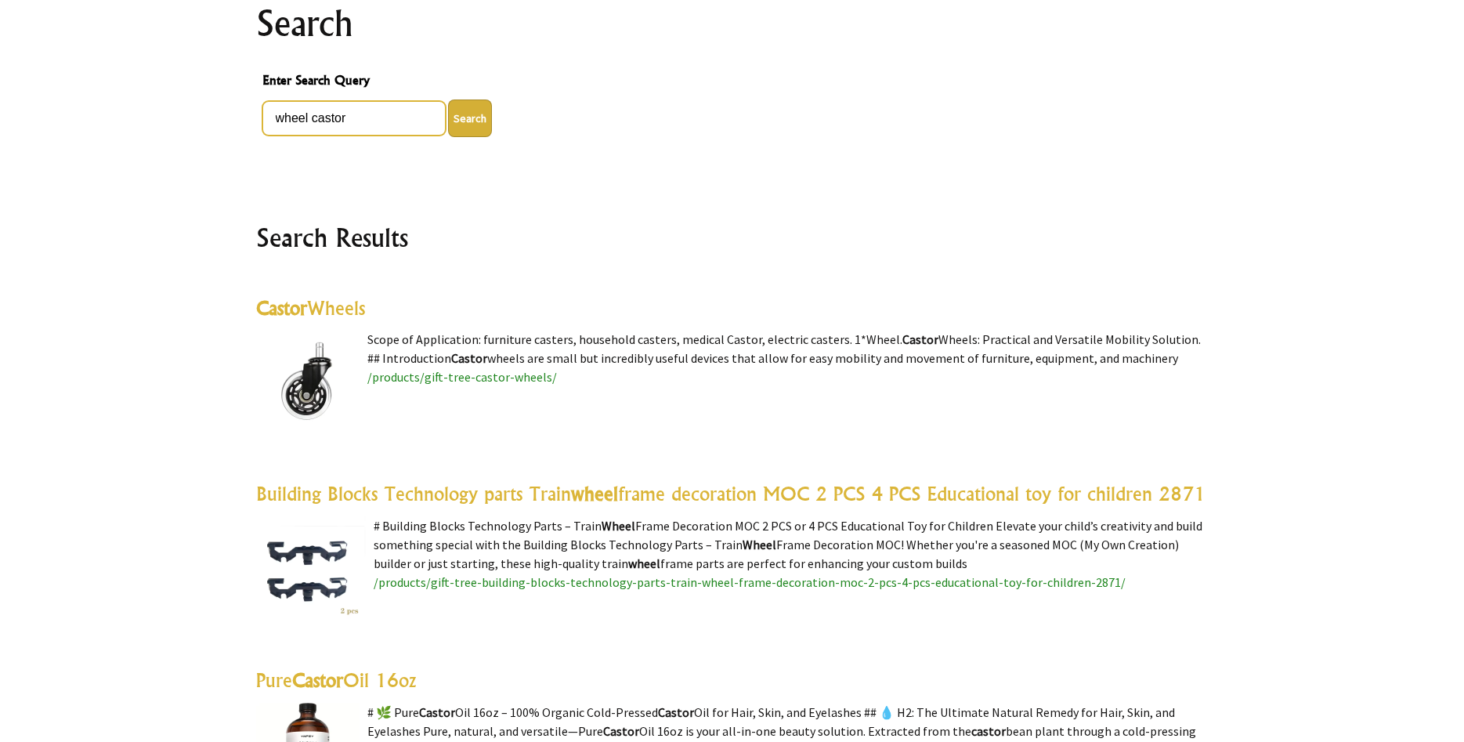
click at [343, 114] on input "wheel castor" at bounding box center [353, 118] width 183 height 34
click at [361, 115] on input "wheel castor" at bounding box center [353, 118] width 183 height 34
type input "w"
click at [448, 99] on button "Search" at bounding box center [470, 118] width 44 height 38
type input "castor wheels"
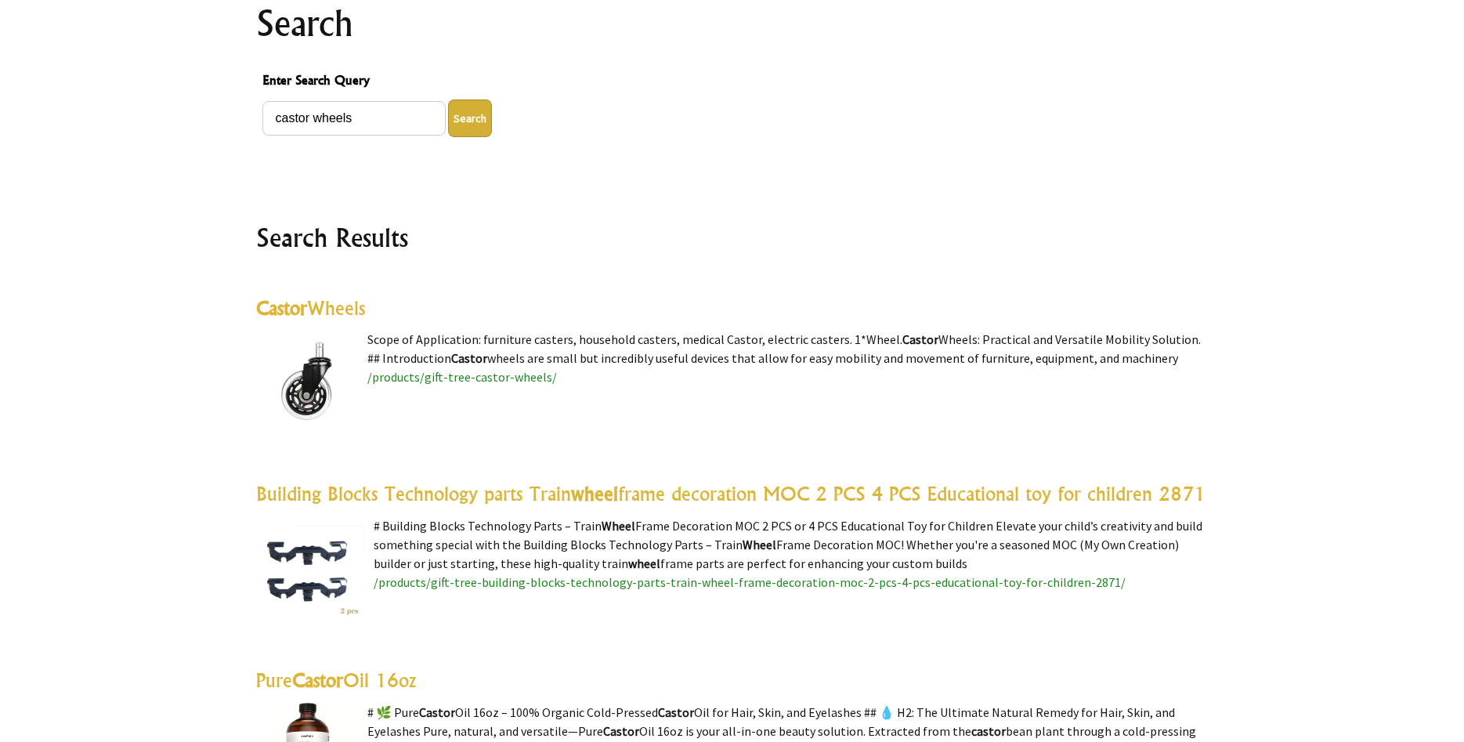
click at [450, 117] on button "Search" at bounding box center [470, 118] width 44 height 38
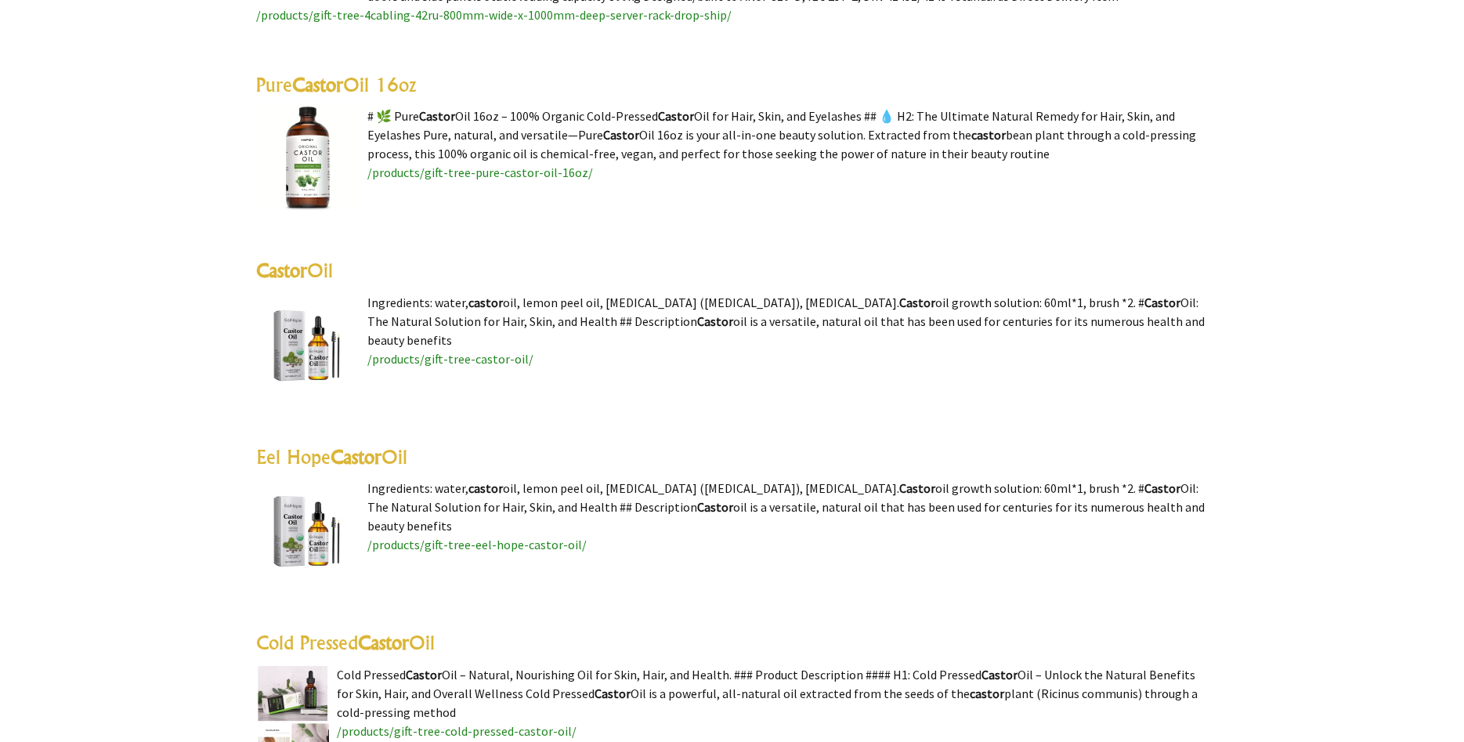
scroll to position [3671, 0]
